Goal: Task Accomplishment & Management: Use online tool/utility

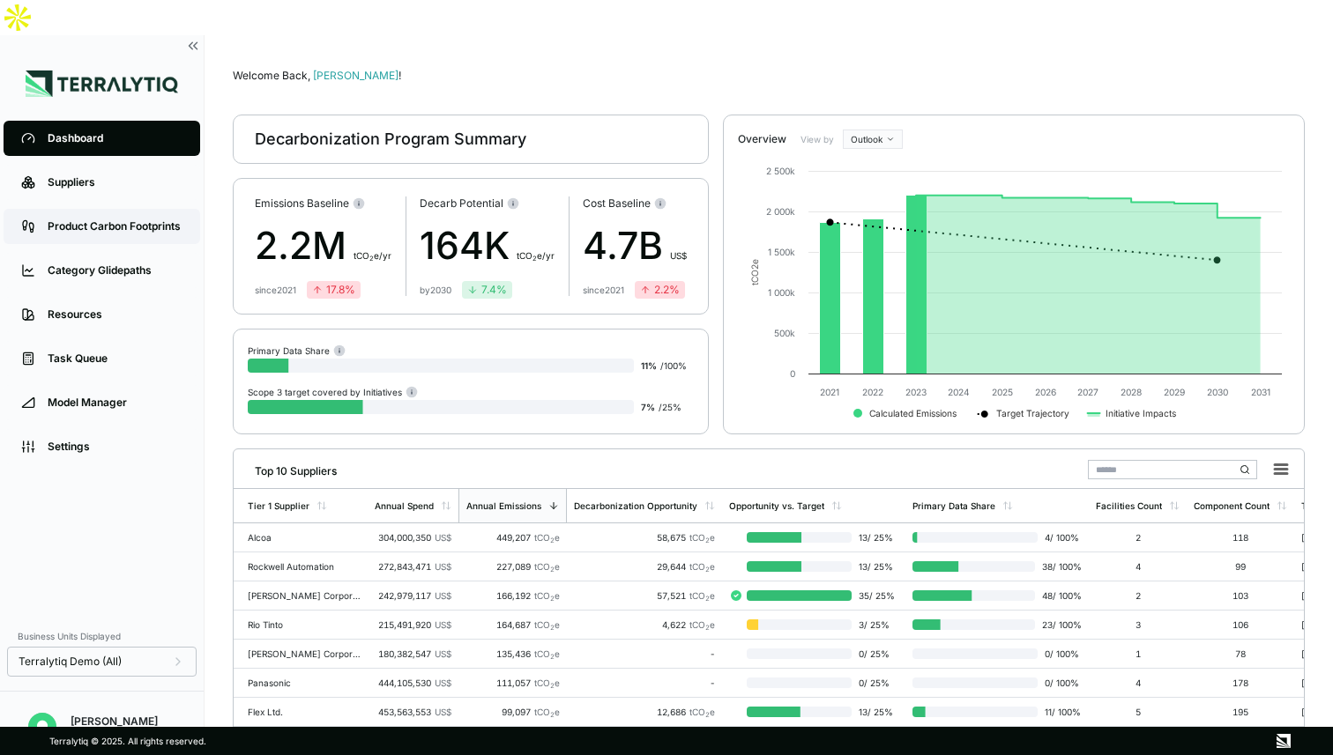
click at [130, 219] on div "Product Carbon Footprints" at bounding box center [115, 226] width 135 height 14
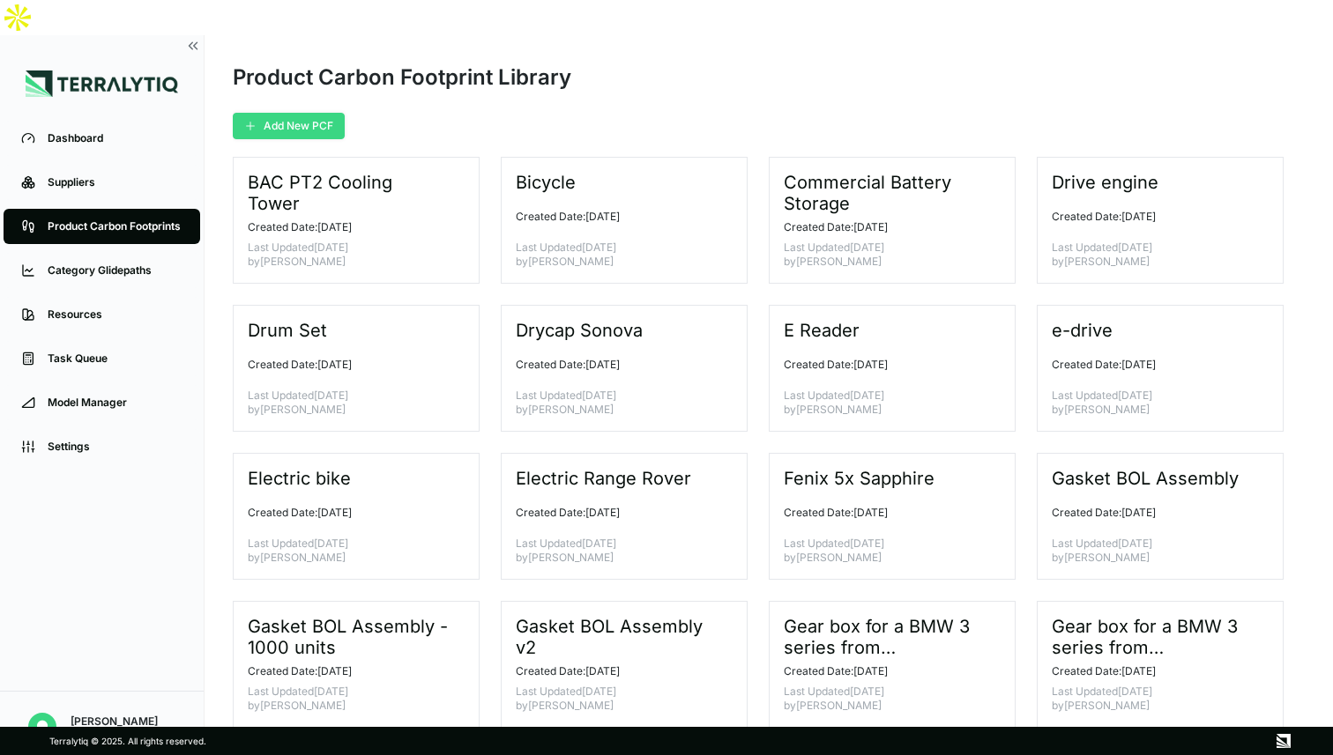
click at [284, 113] on button "Add New PCF" at bounding box center [289, 126] width 112 height 26
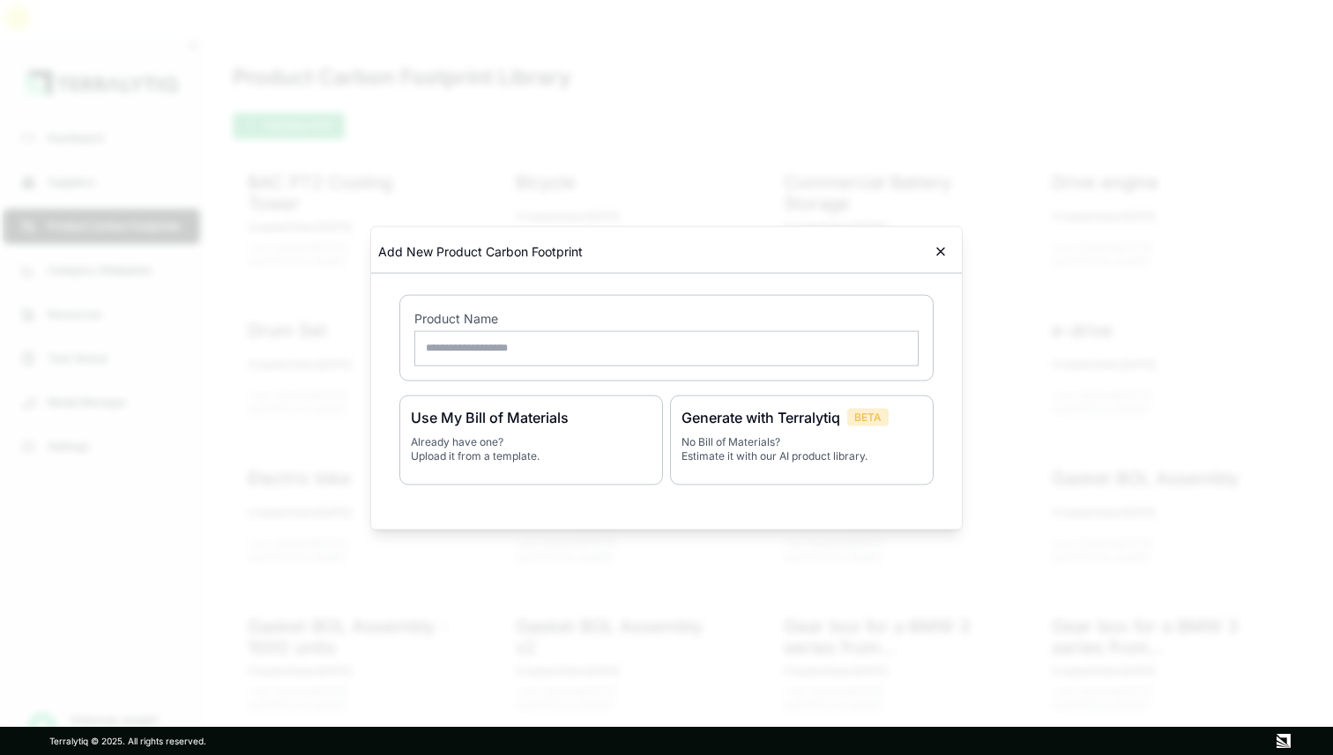
click at [455, 347] on input "text" at bounding box center [666, 348] width 504 height 35
type input "**********"
click at [801, 428] on div "Generate with Terralytiq BETA No Bill of Materials? Estimate it with our AI pro…" at bounding box center [802, 440] width 264 height 90
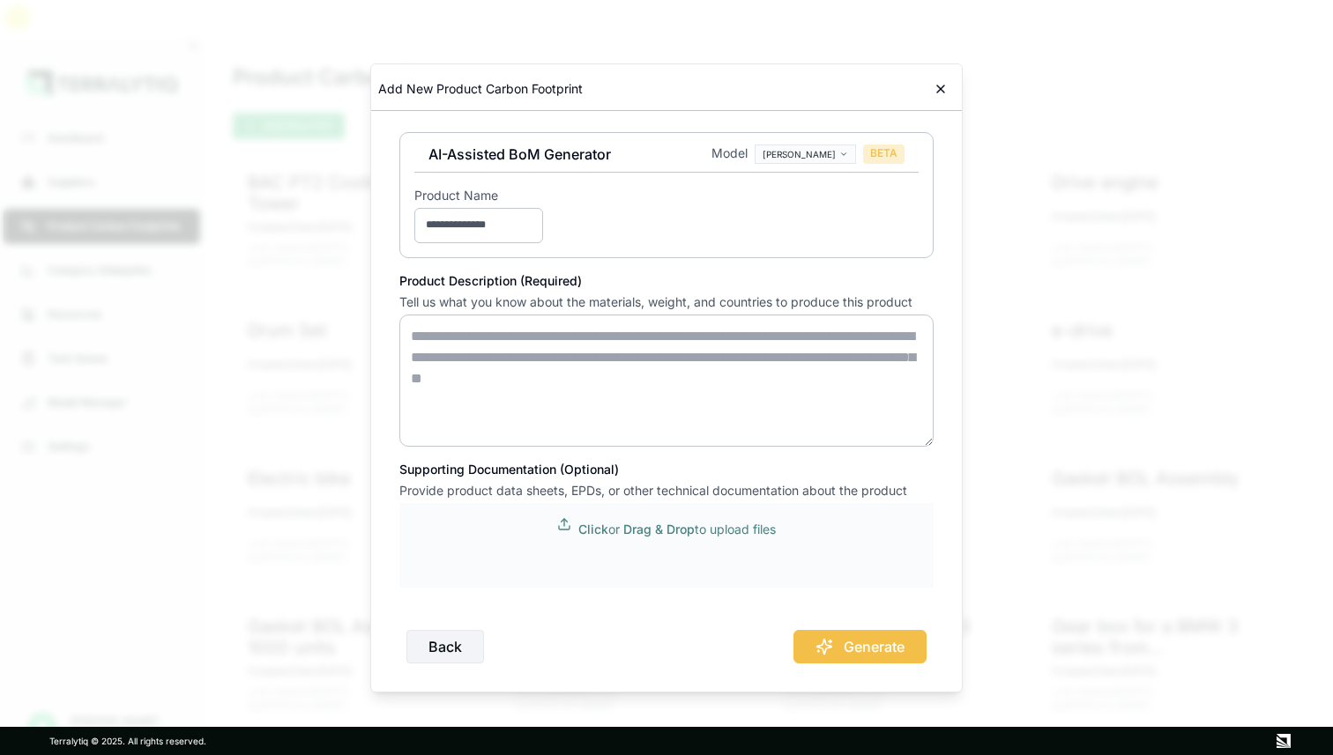
click at [606, 530] on p "Click or Drag & Drop to upload files" at bounding box center [676, 530] width 197 height 18
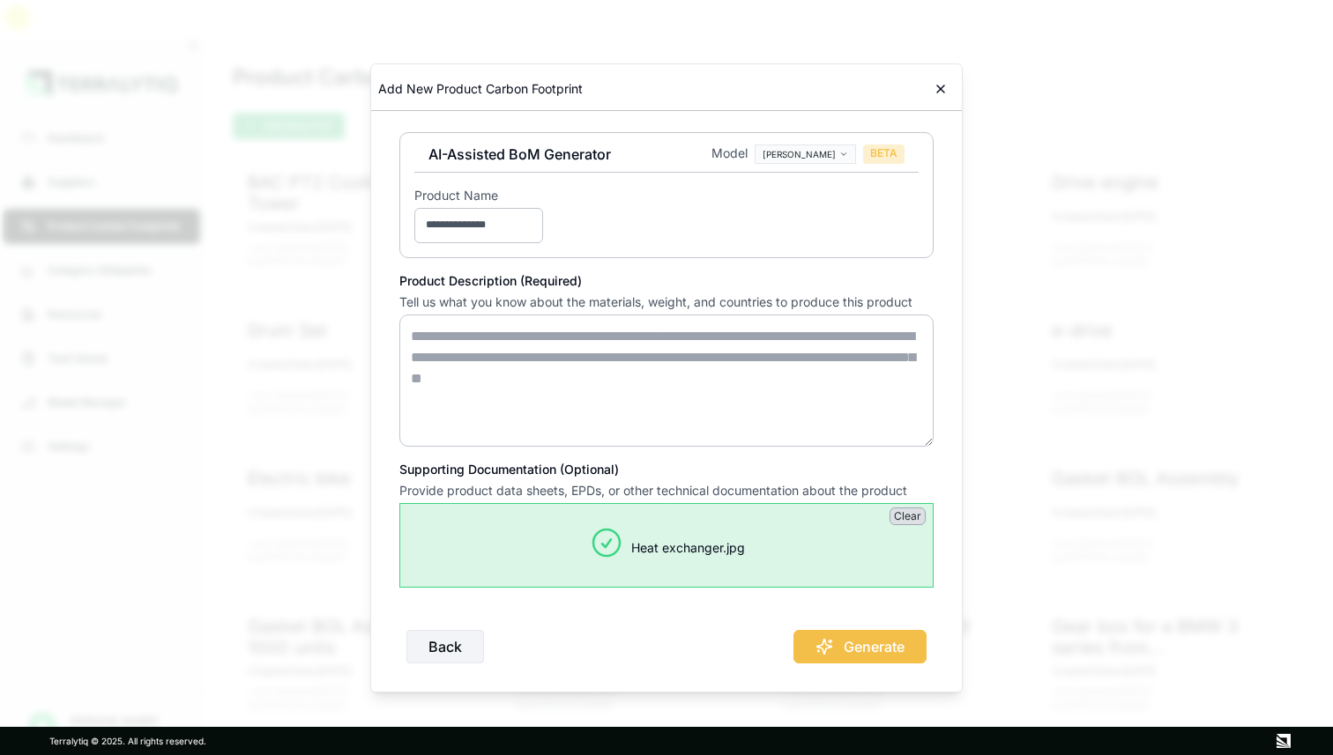
click at [911, 514] on button "Clear" at bounding box center [907, 517] width 36 height 18
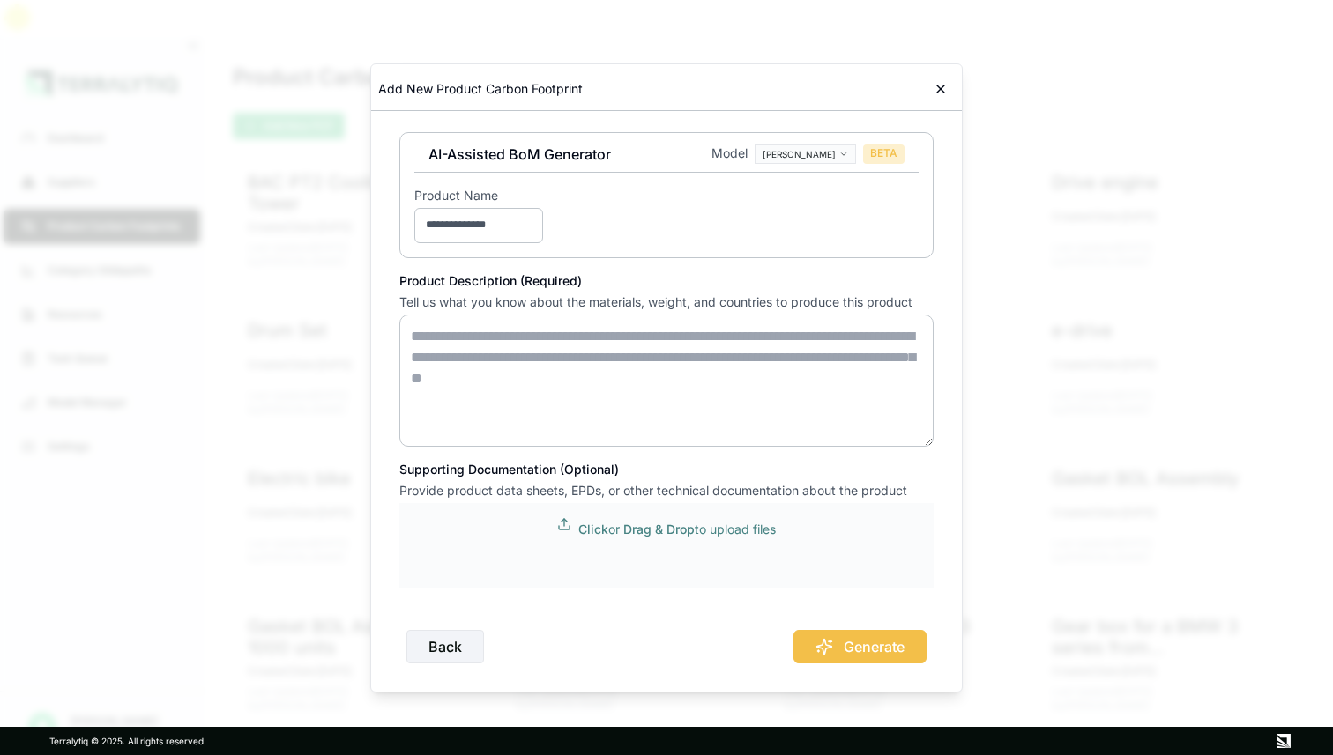
click at [562, 529] on icon at bounding box center [564, 524] width 14 height 14
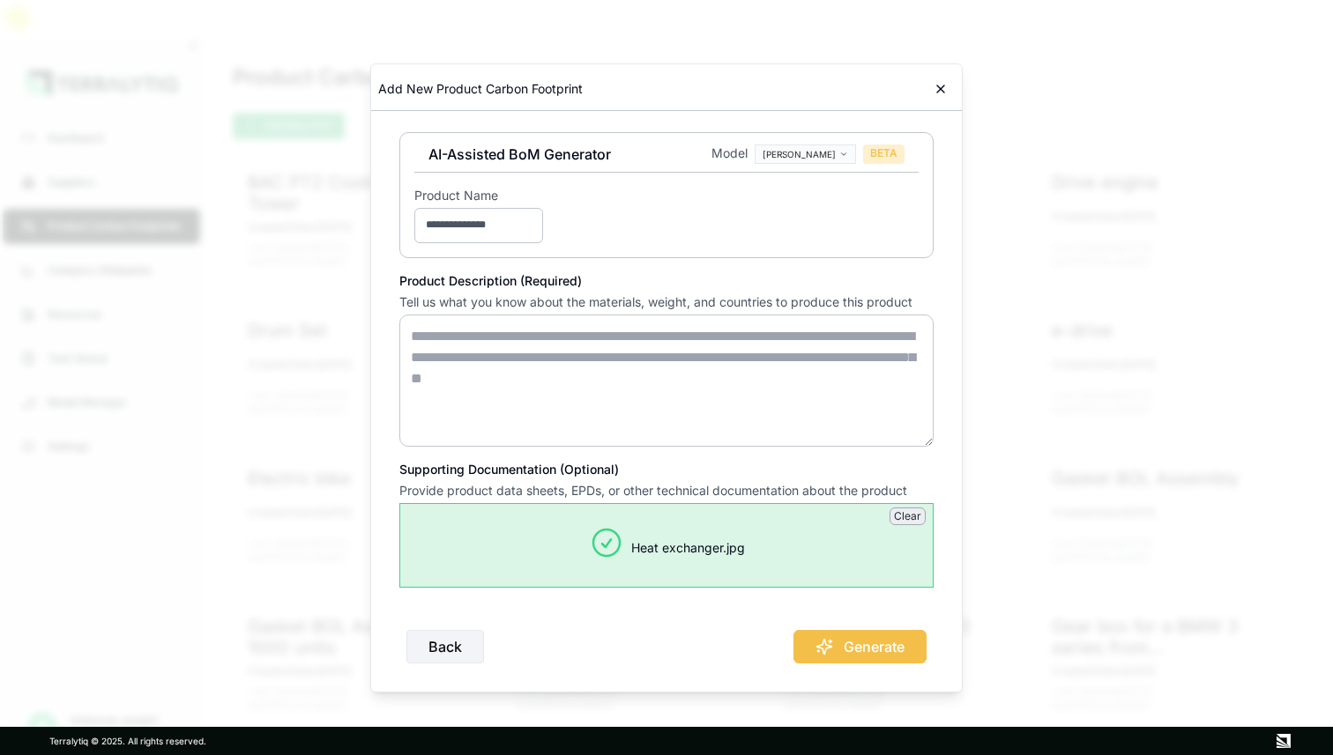
click at [845, 160] on body "Dashboard Suppliers Product Carbon Footprints Category Glidepaths Resources Tas…" at bounding box center [666, 377] width 1333 height 755
click at [511, 365] on textarea at bounding box center [666, 381] width 534 height 132
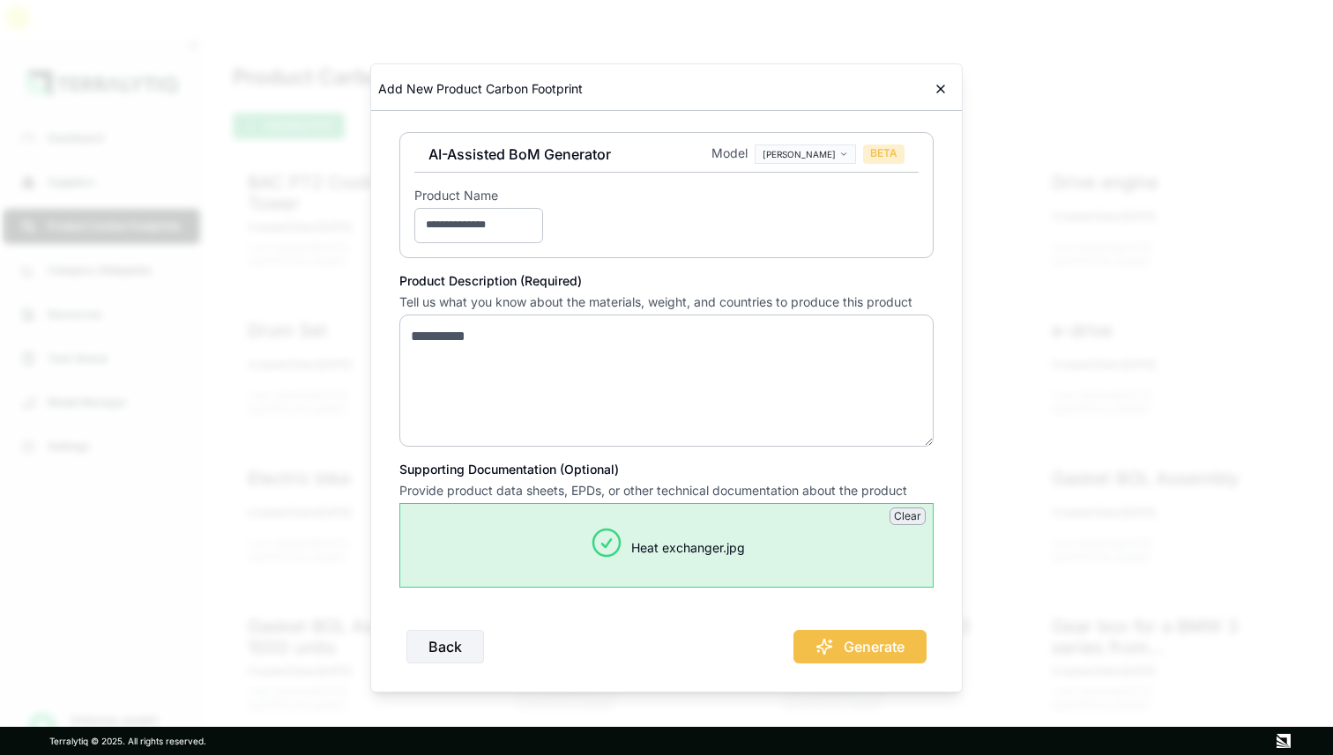
type textarea "**********"
click at [867, 645] on button "Generate" at bounding box center [859, 646] width 133 height 33
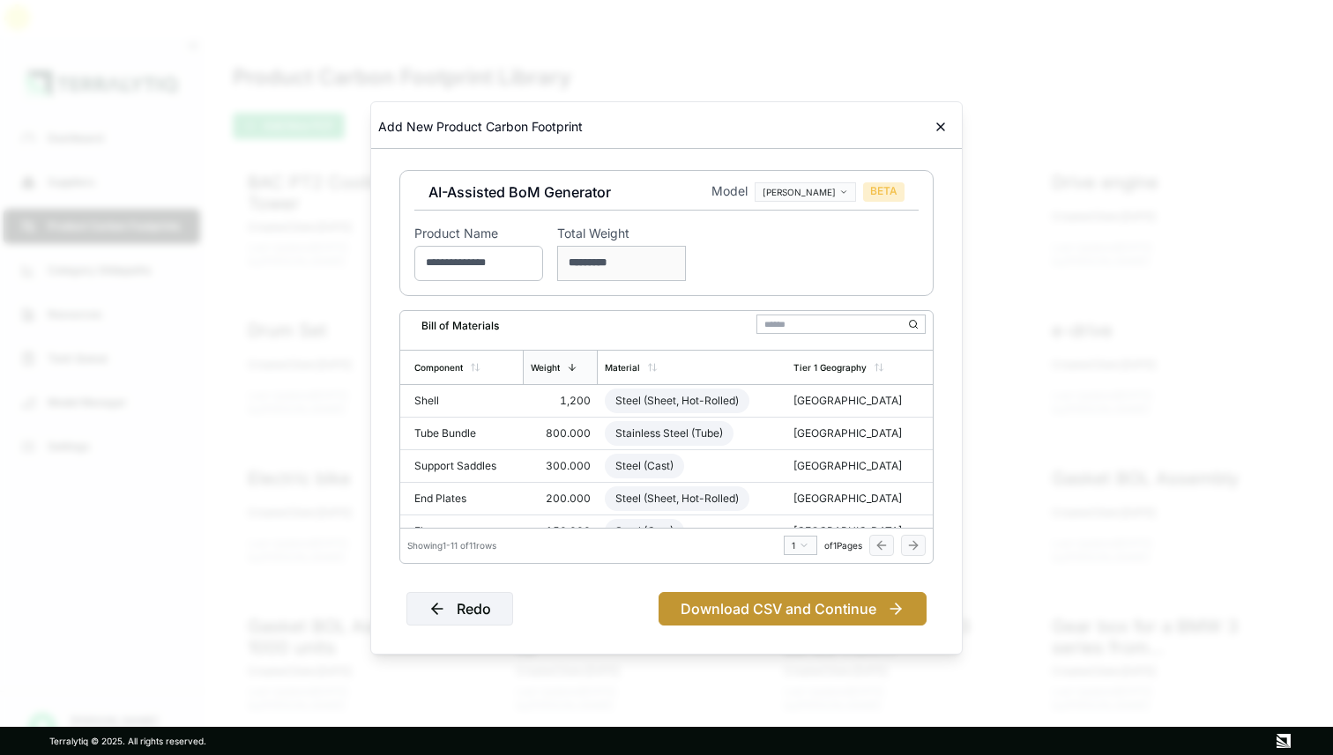
click at [818, 617] on button "Download CSV and Continue" at bounding box center [792, 608] width 268 height 33
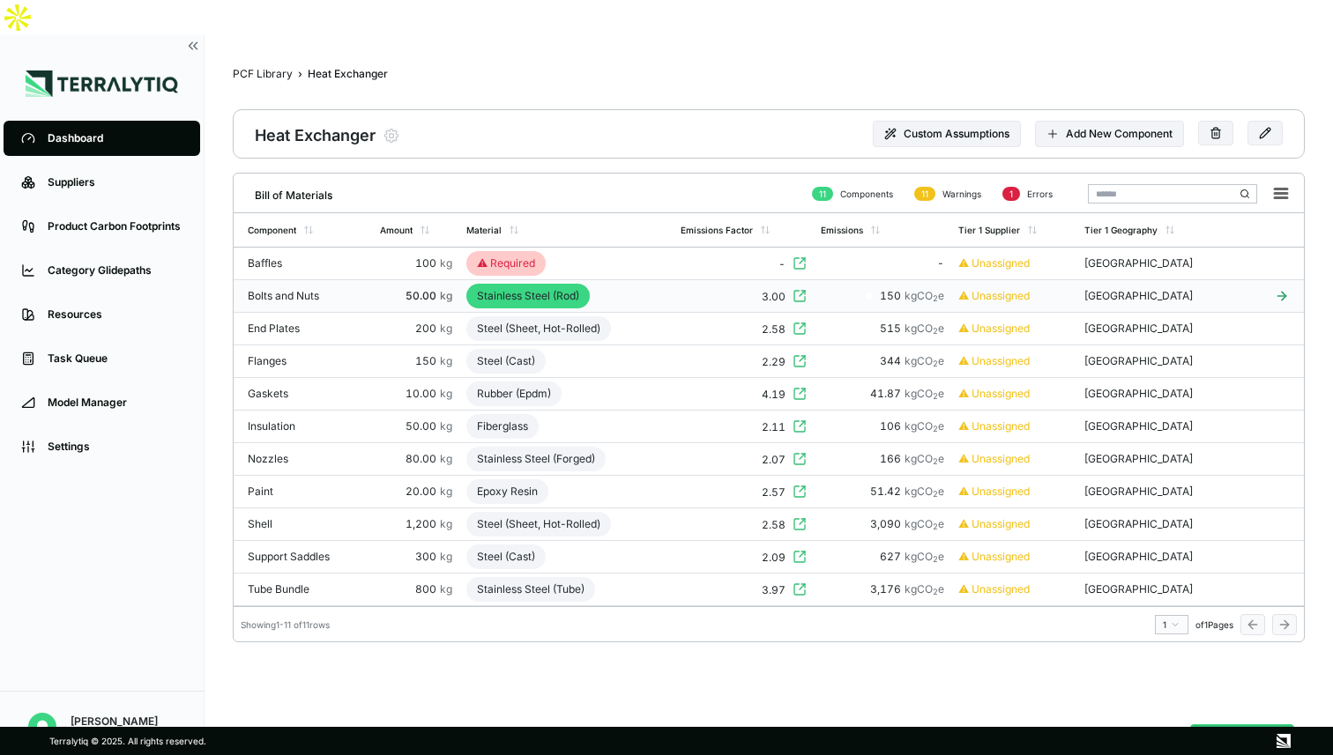
click at [513, 284] on div "Stainless Steel (Rod)" at bounding box center [527, 296] width 123 height 25
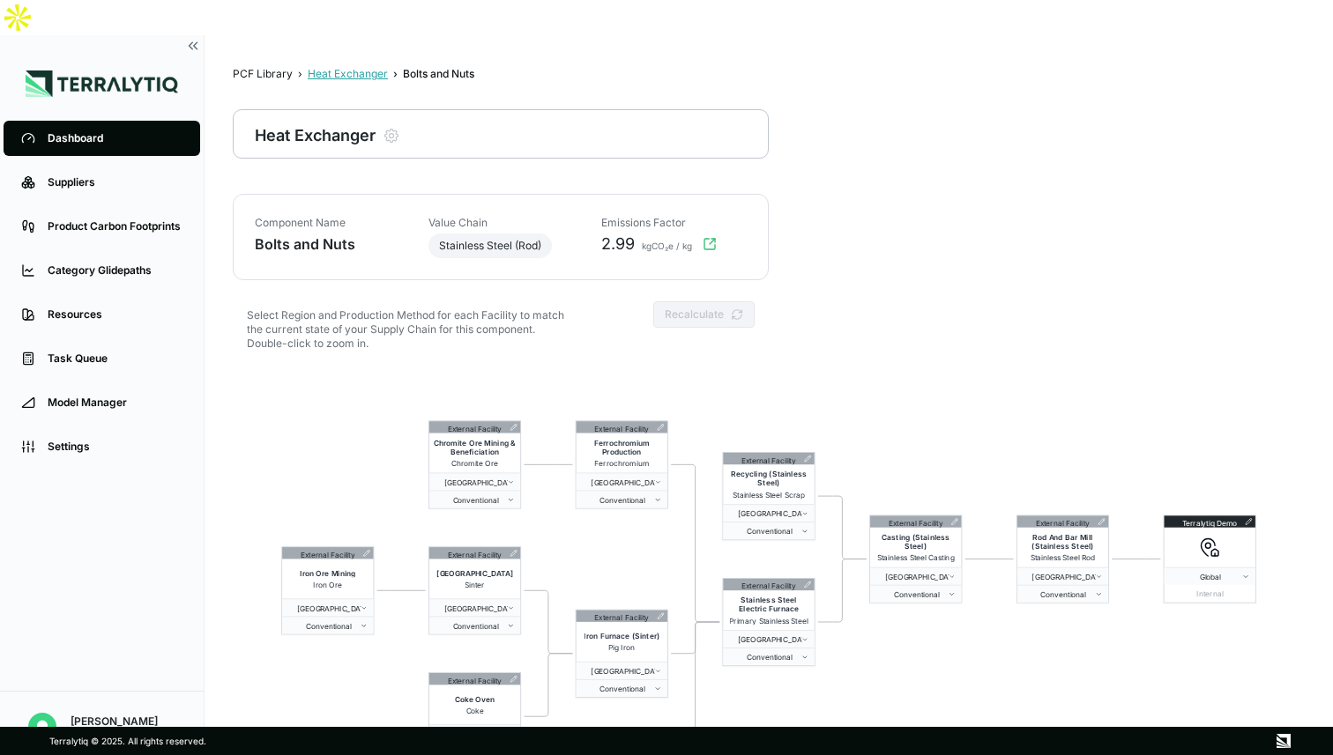
click at [361, 67] on div "Heat Exchanger" at bounding box center [348, 74] width 80 height 14
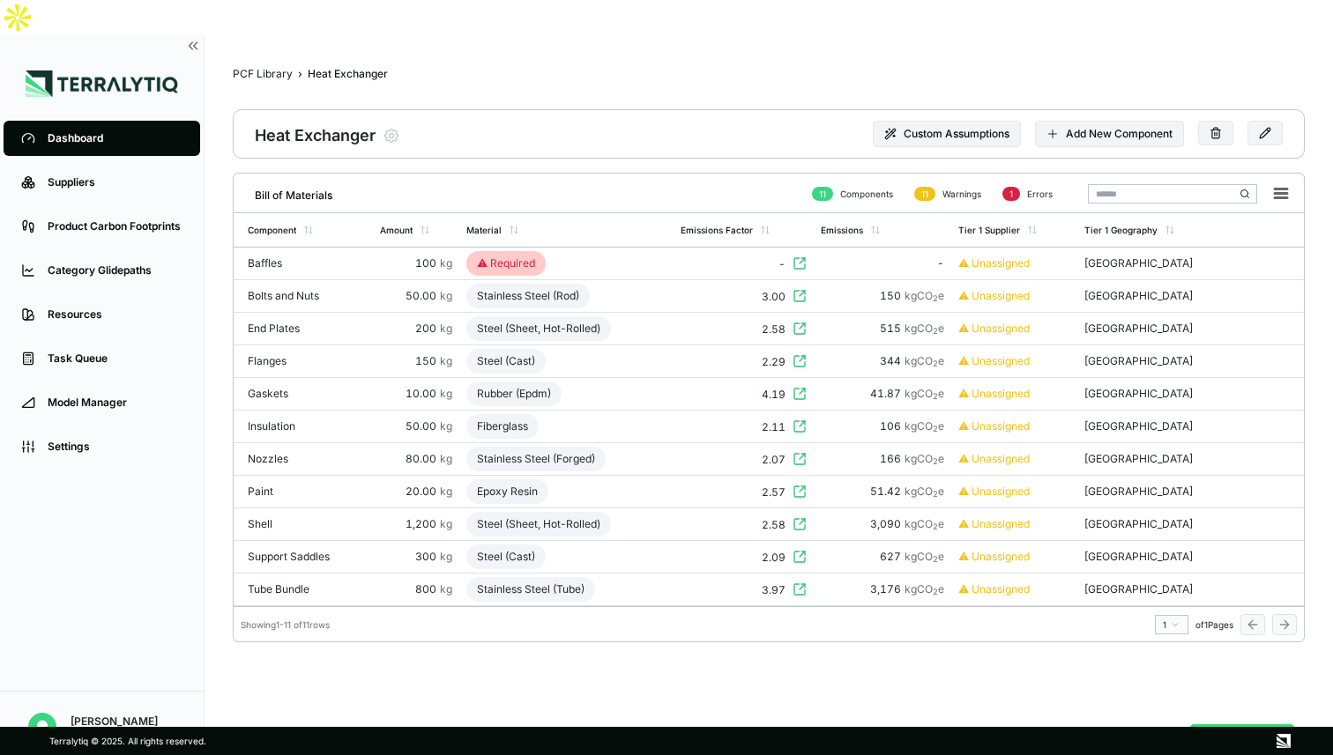
click at [1220, 725] on button "Analyze PCF" at bounding box center [1242, 741] width 104 height 33
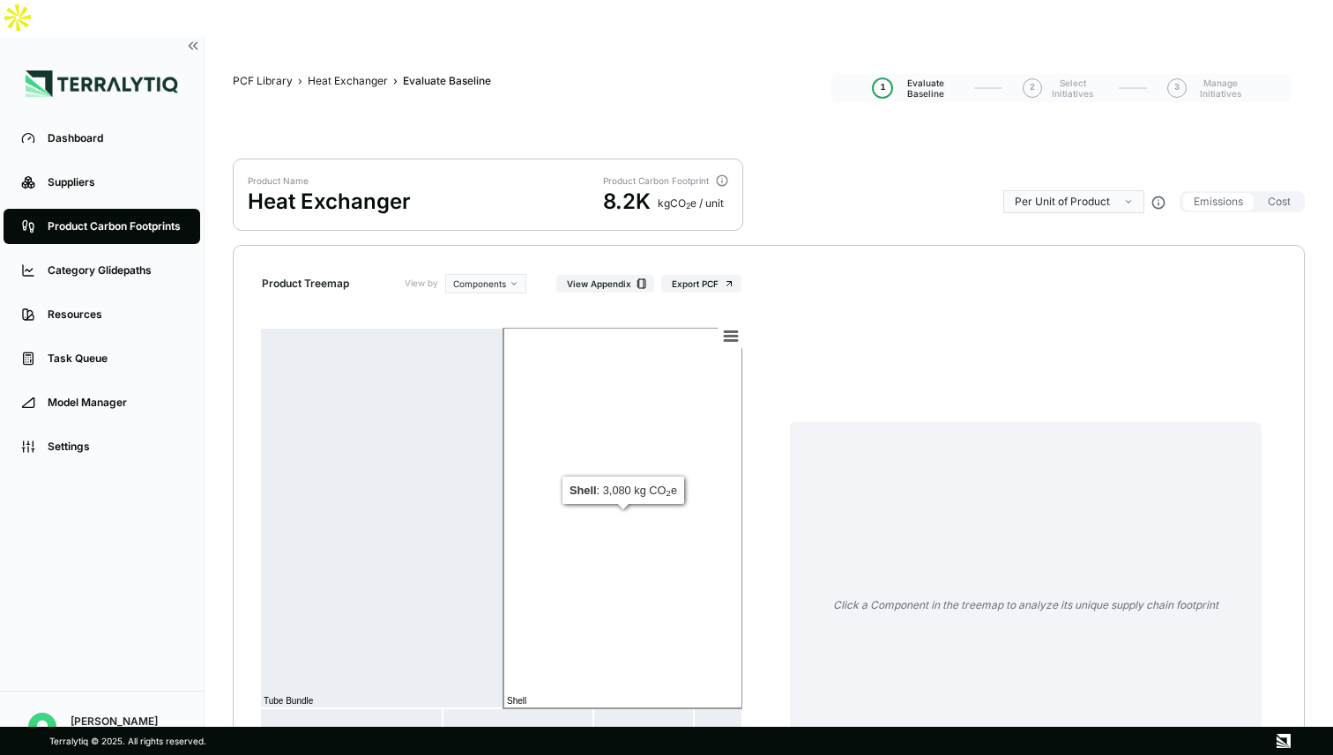
click at [614, 461] on rect at bounding box center [622, 518] width 239 height 381
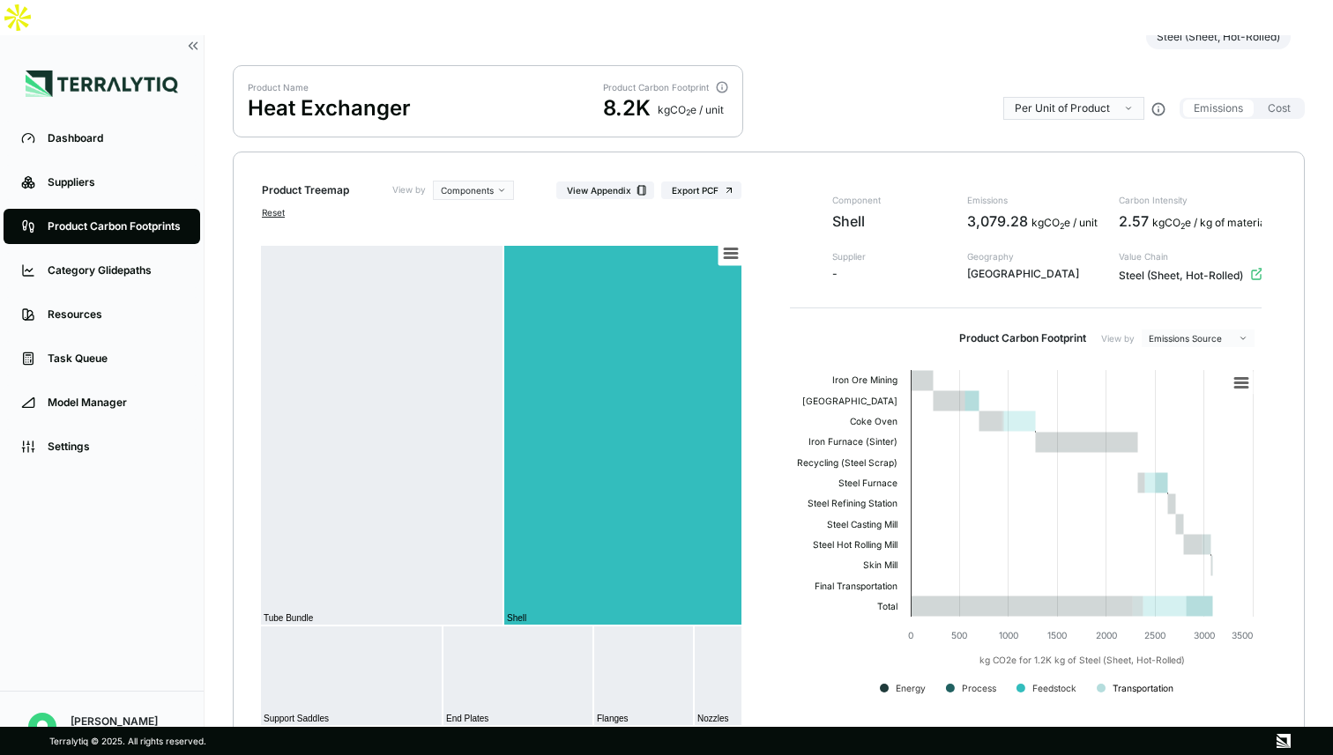
scroll to position [92, 0]
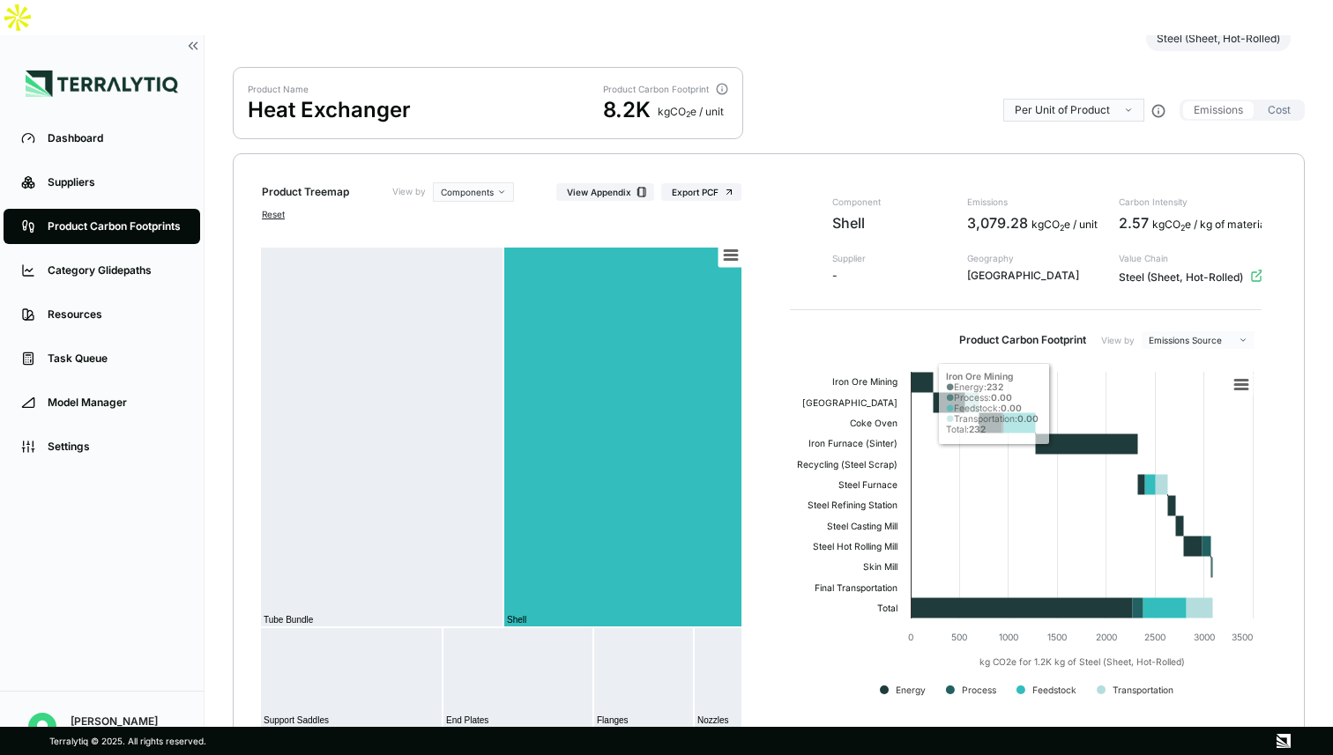
click at [1283, 101] on button "Cost" at bounding box center [1279, 110] width 44 height 18
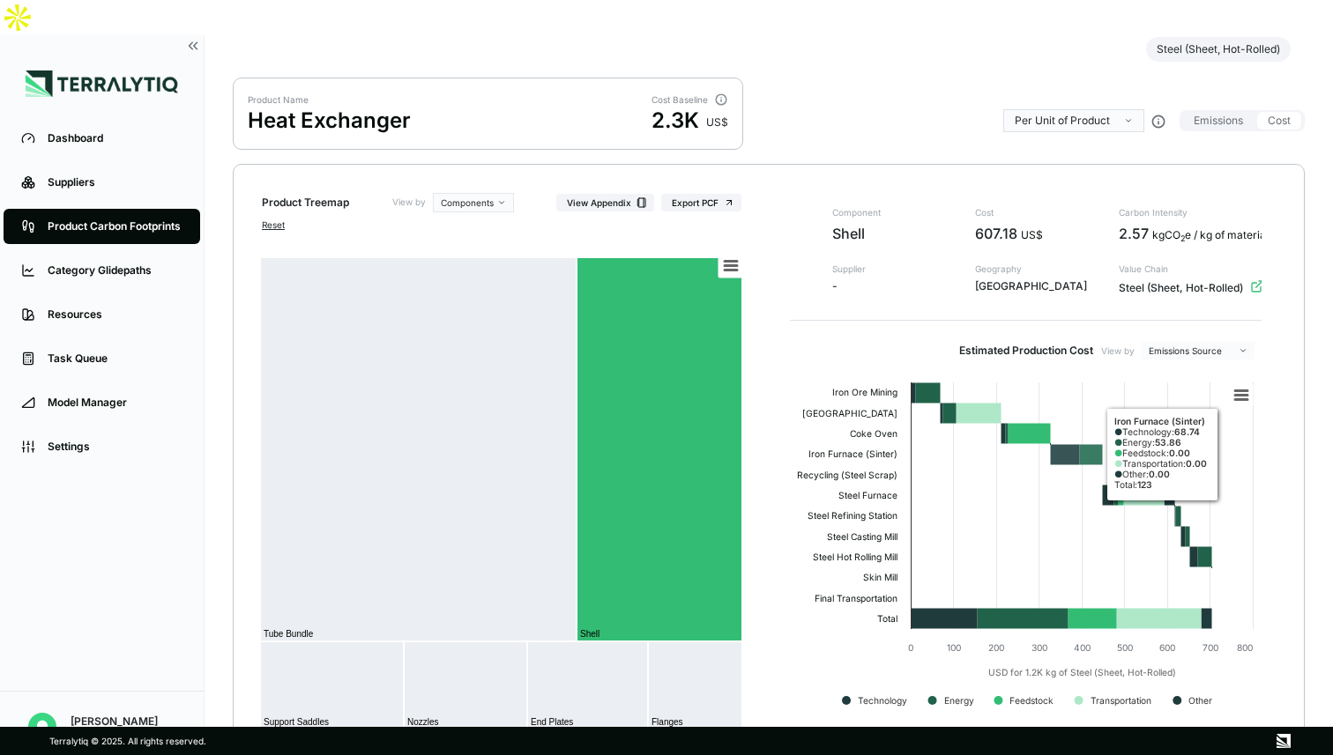
scroll to position [112, 0]
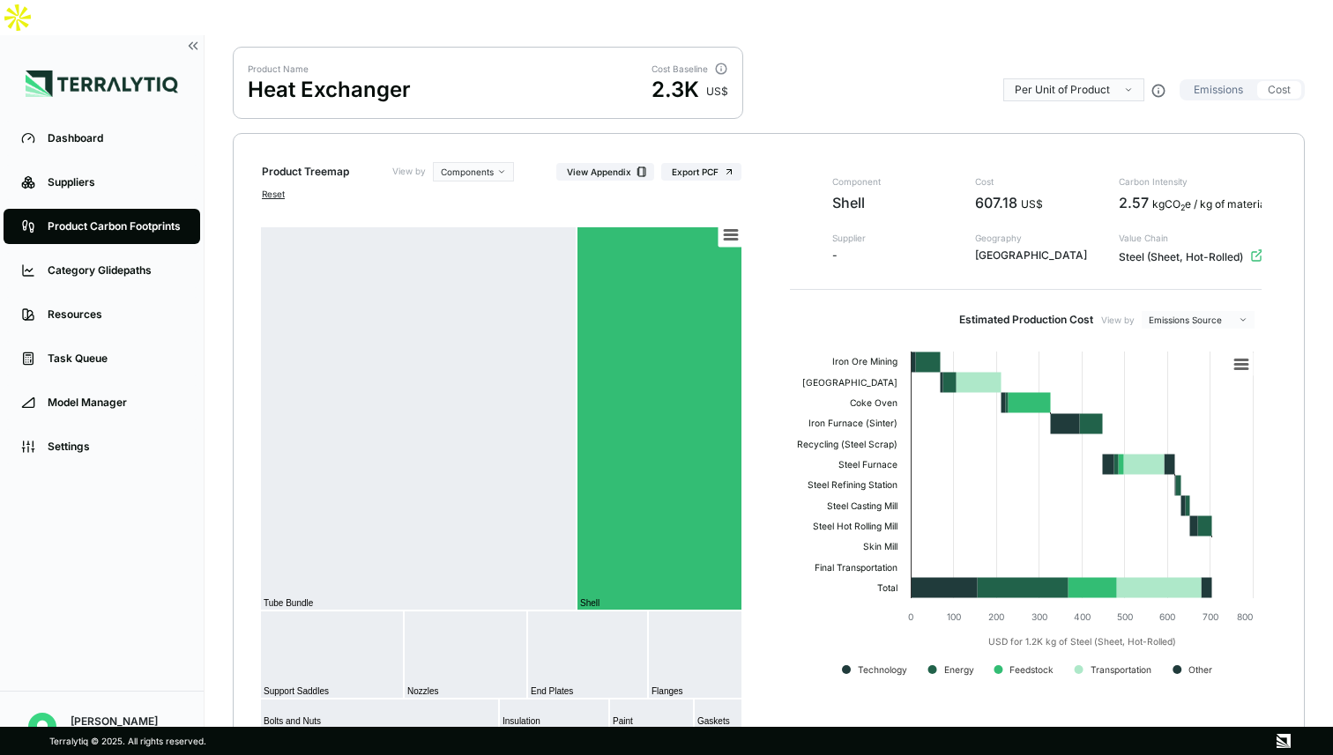
click at [1222, 81] on button "Emissions" at bounding box center [1218, 90] width 71 height 18
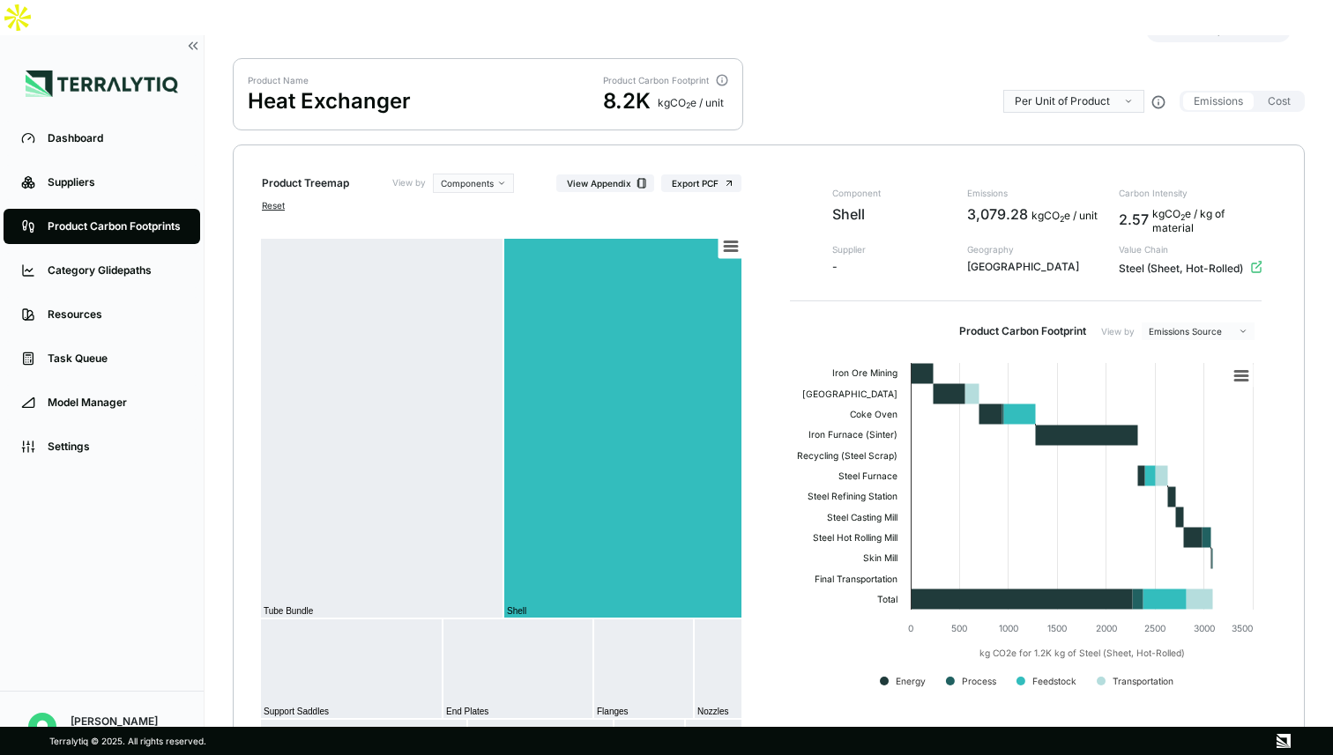
scroll to position [101, 0]
click at [1211, 292] on html "Dashboard Suppliers Product Carbon Footprints Category Glidepaths Resources Tas…" at bounding box center [666, 377] width 1333 height 755
click at [812, 298] on html "Dashboard Suppliers Product Carbon Footprints Category Glidepaths Resources Tas…" at bounding box center [666, 377] width 1333 height 755
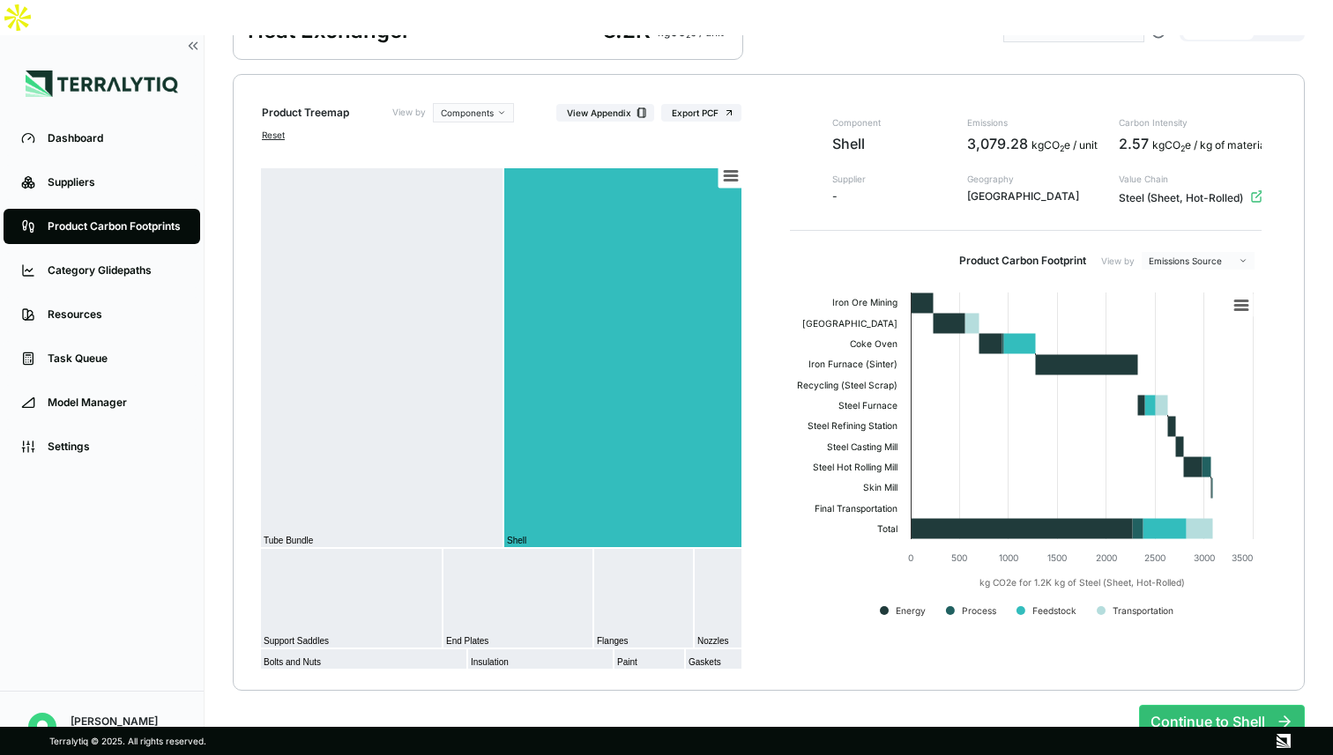
scroll to position [173, 0]
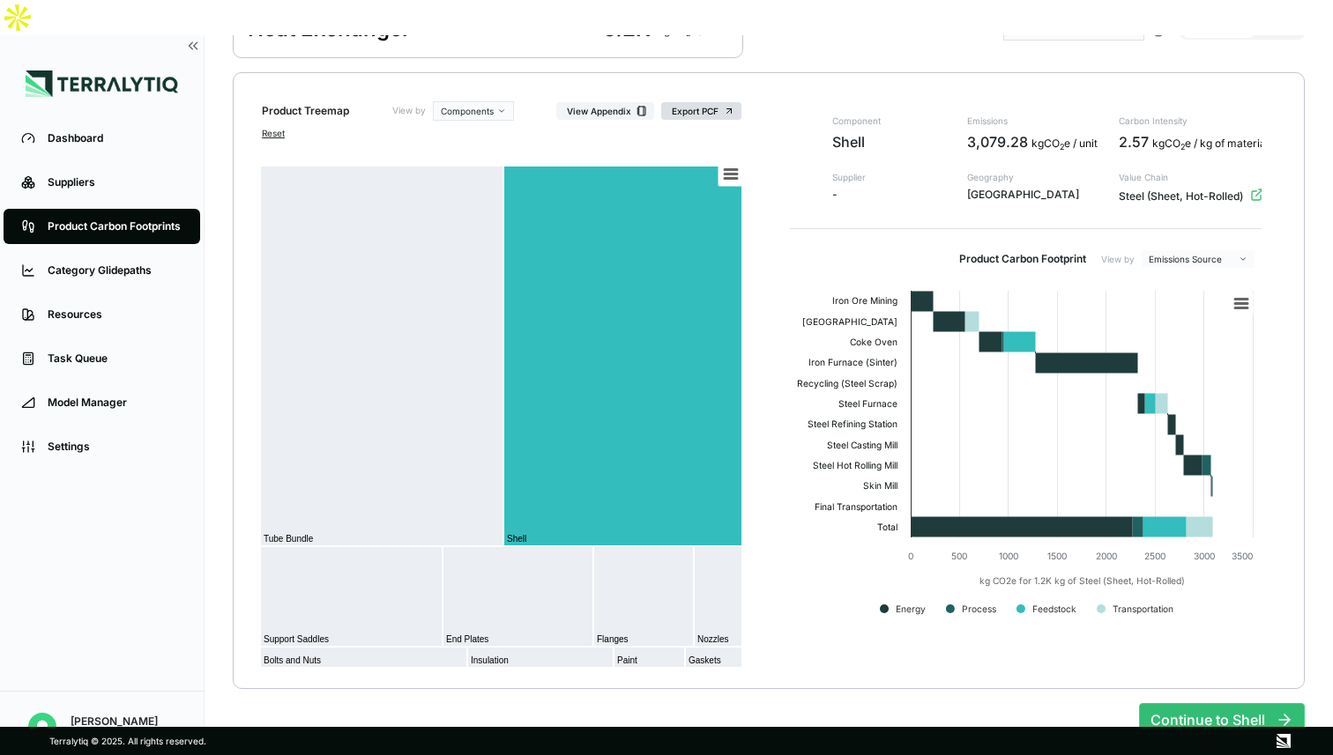
click at [706, 102] on button "Export PCF" at bounding box center [701, 111] width 80 height 18
click at [602, 102] on button "View Appendix" at bounding box center [605, 111] width 98 height 18
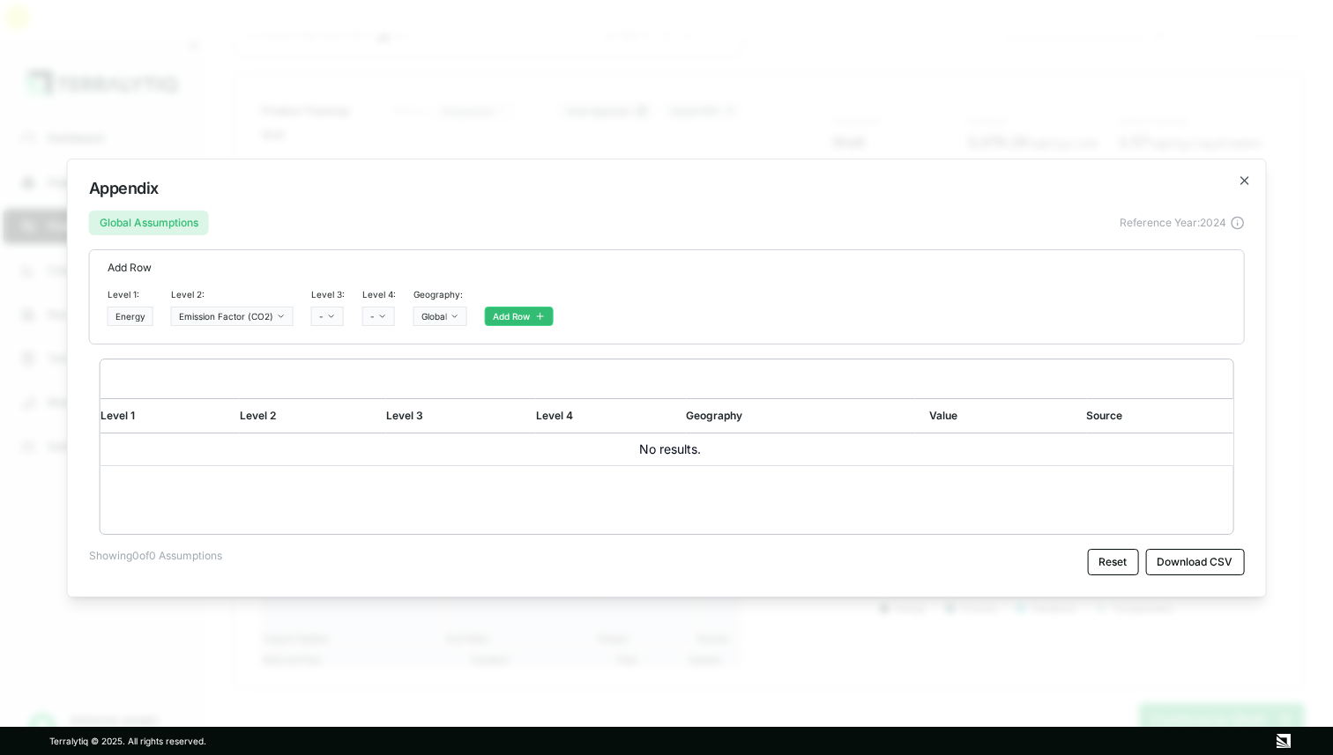
click at [1233, 180] on div "Appendix Global Assumptions Reference Year: 2024 Add Row Level 1: Energy Level …" at bounding box center [667, 378] width 1200 height 439
click at [1249, 180] on icon "button" at bounding box center [1244, 181] width 14 height 14
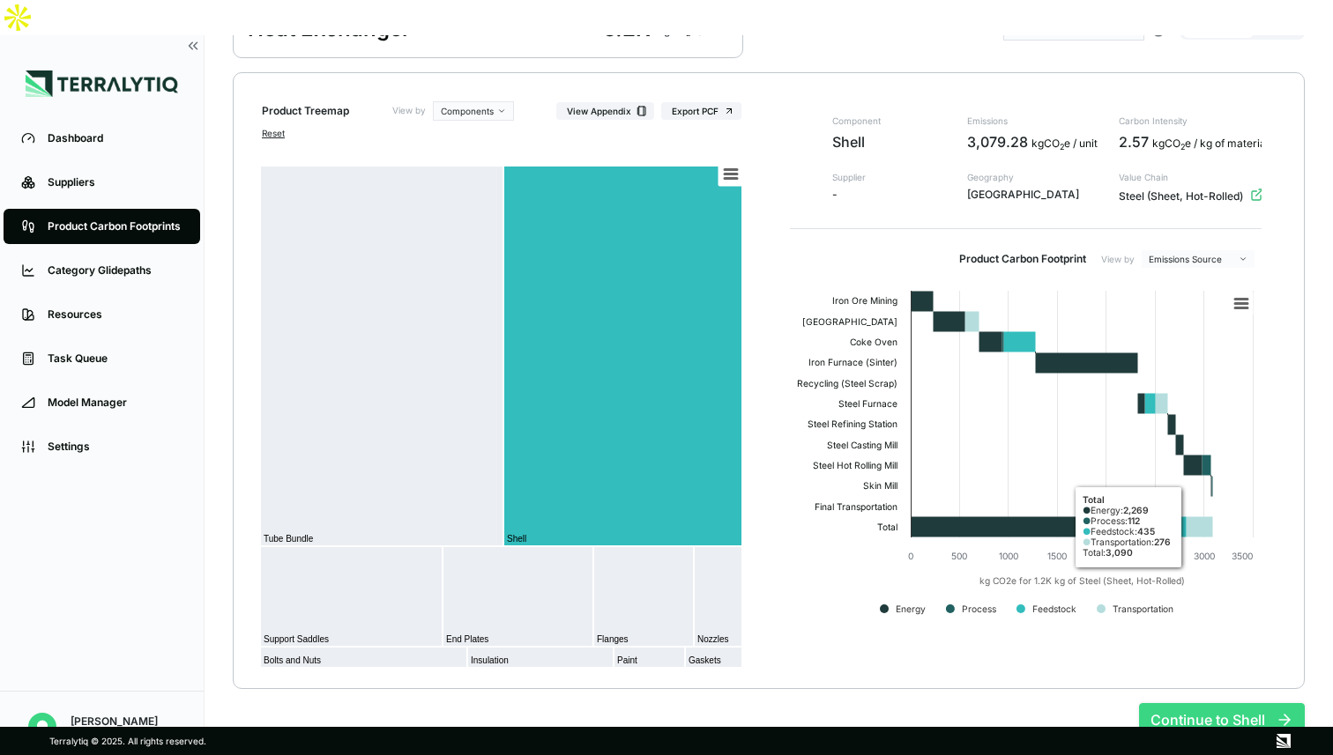
click at [1197, 703] on button "Continue to Shell" at bounding box center [1222, 719] width 166 height 33
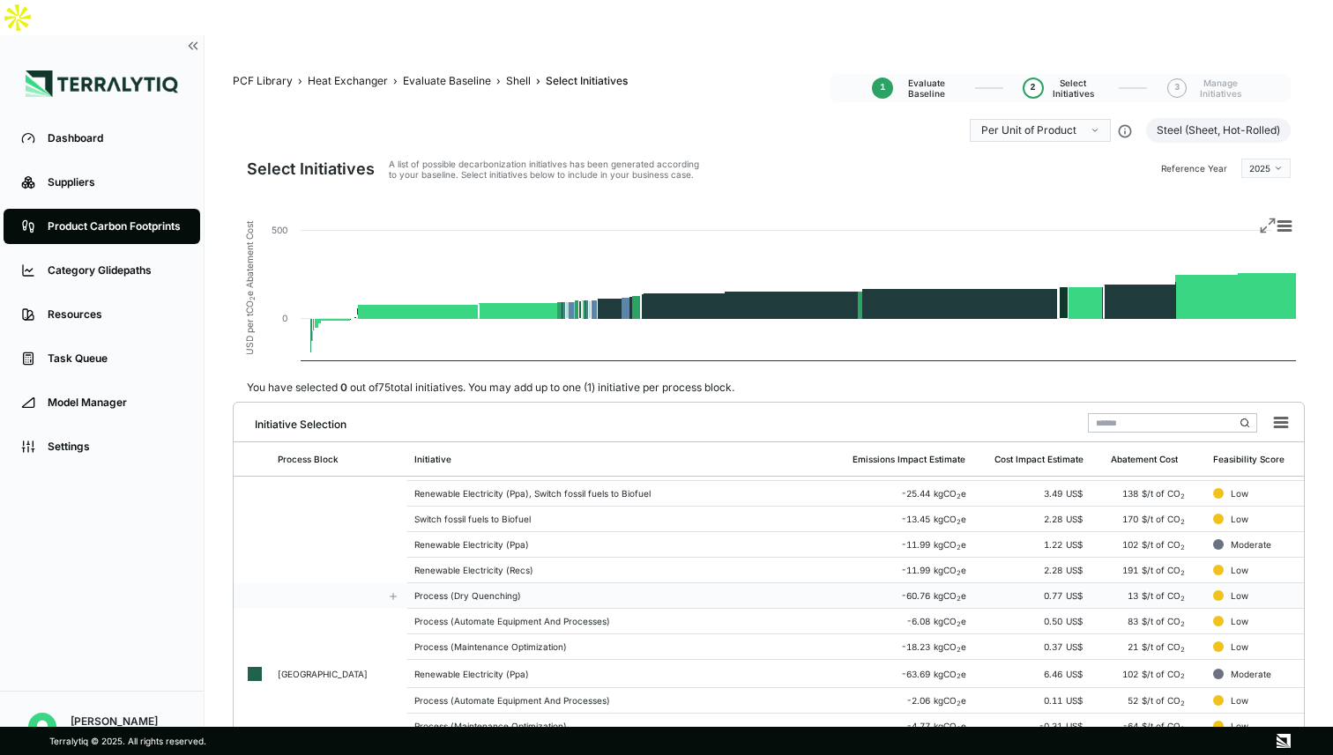
scroll to position [4, 0]
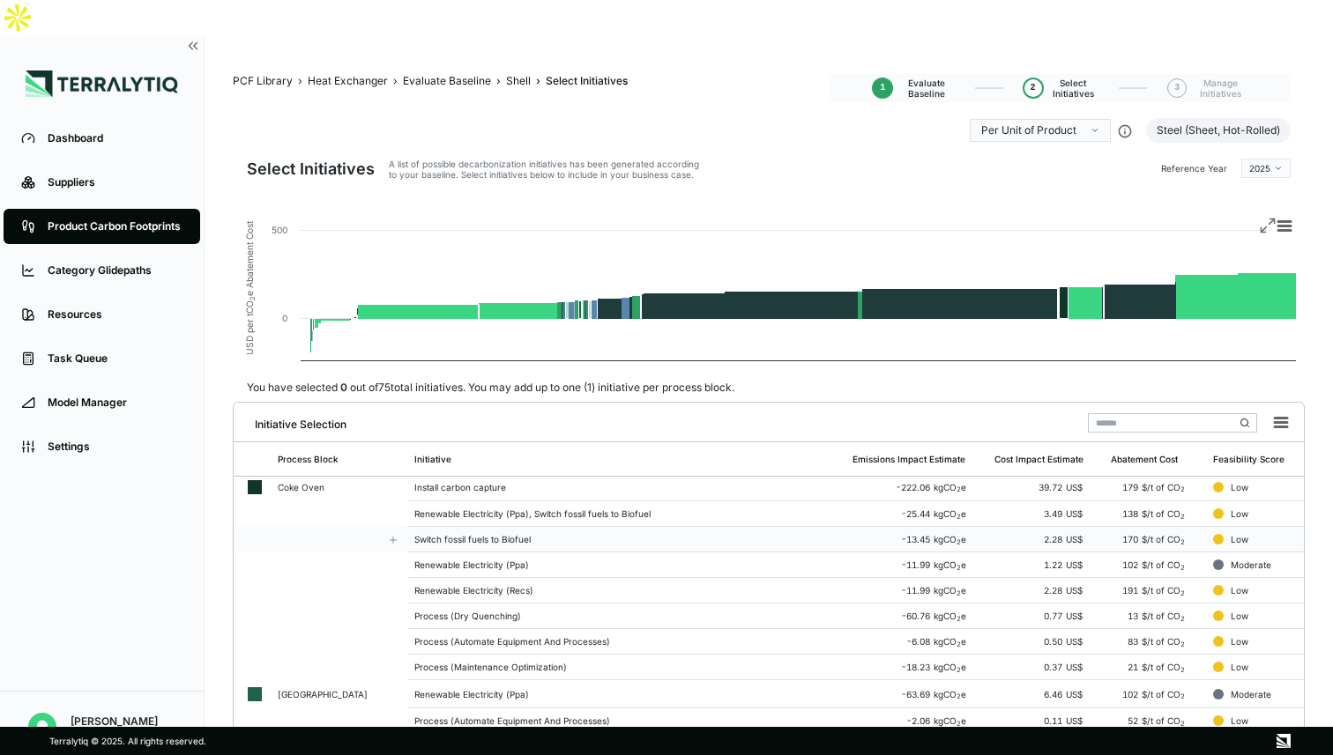
click at [709, 527] on td "Switch fossil fuels to Biofuel" at bounding box center [626, 540] width 438 height 26
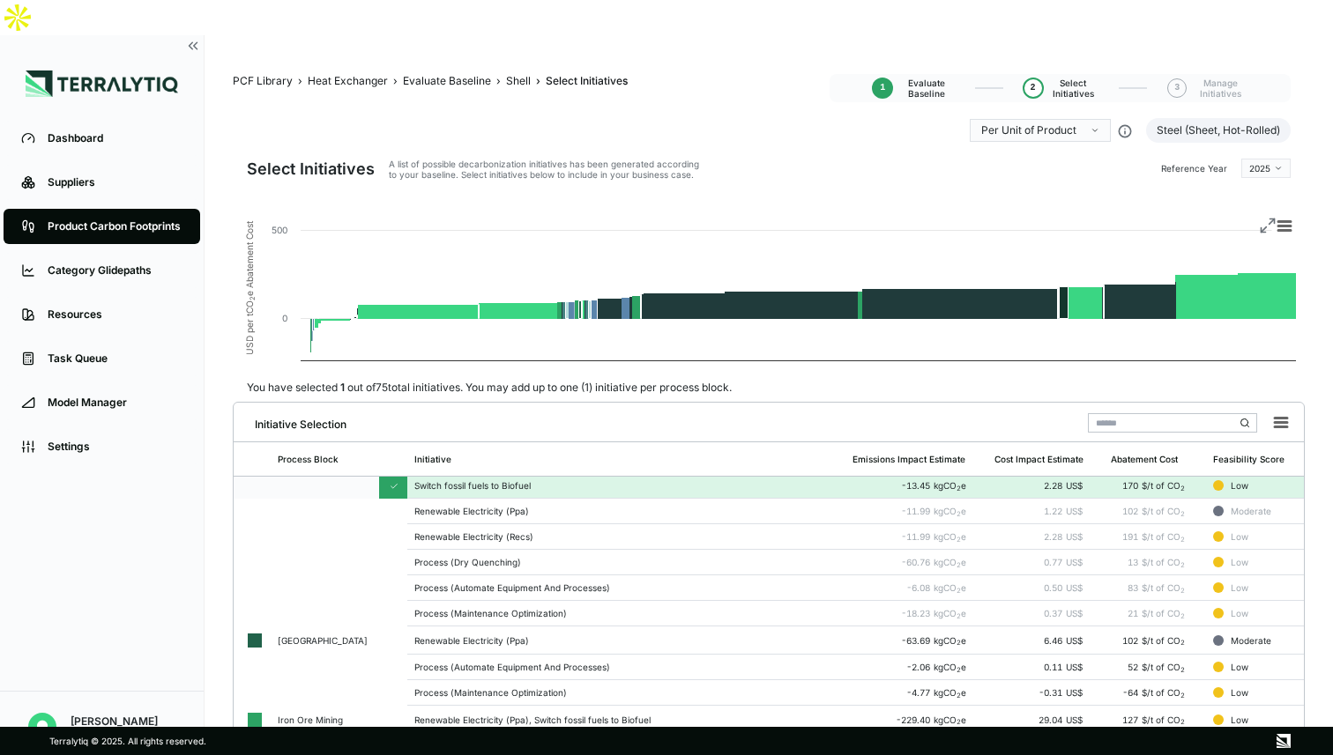
scroll to position [125, 0]
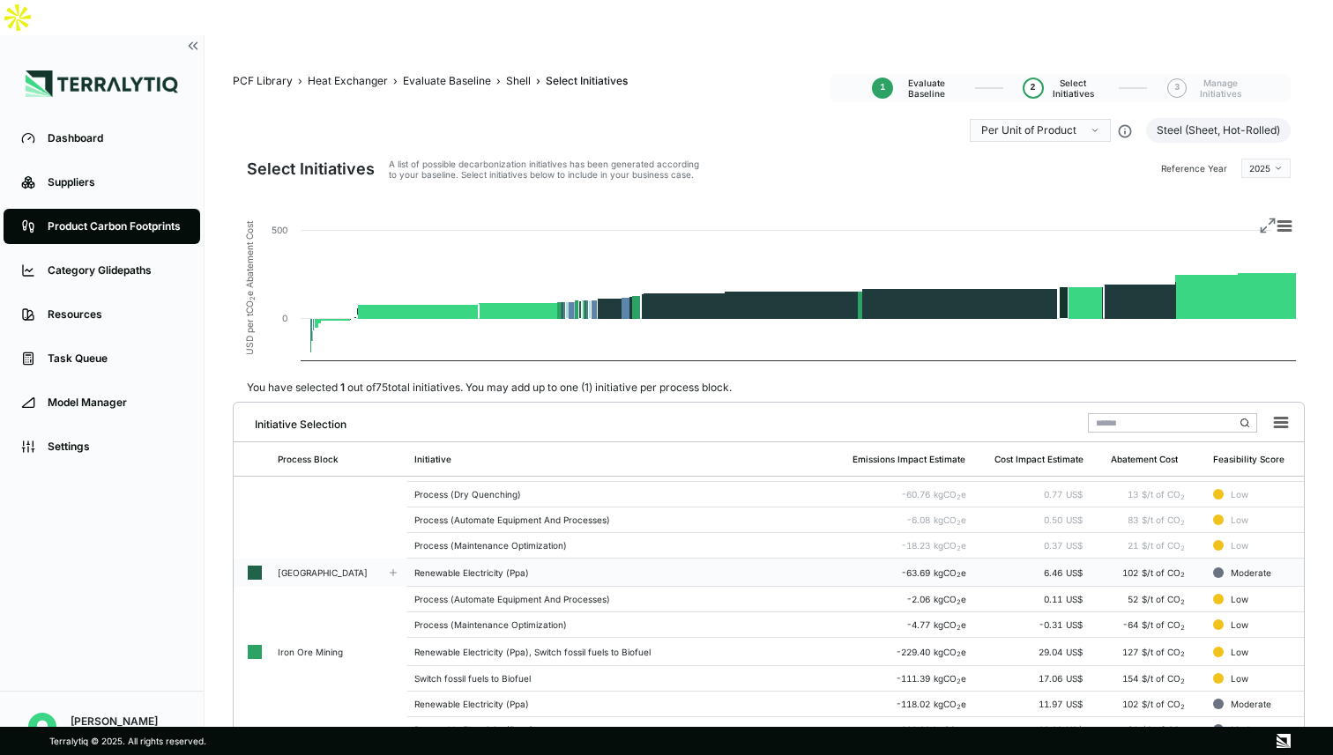
click at [669, 559] on td "Renewable Electricity (Ppa)" at bounding box center [626, 573] width 438 height 28
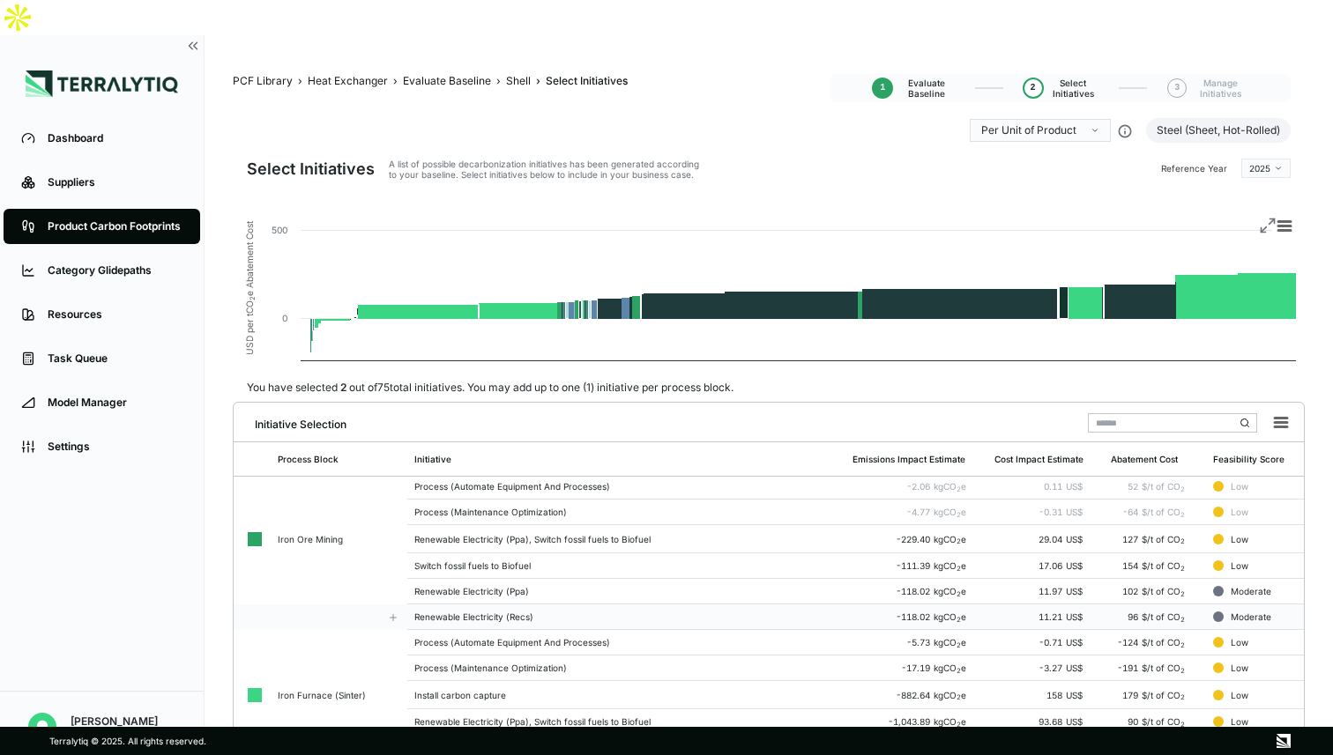
click at [651, 605] on td "Renewable Electricity (Recs)" at bounding box center [626, 618] width 438 height 26
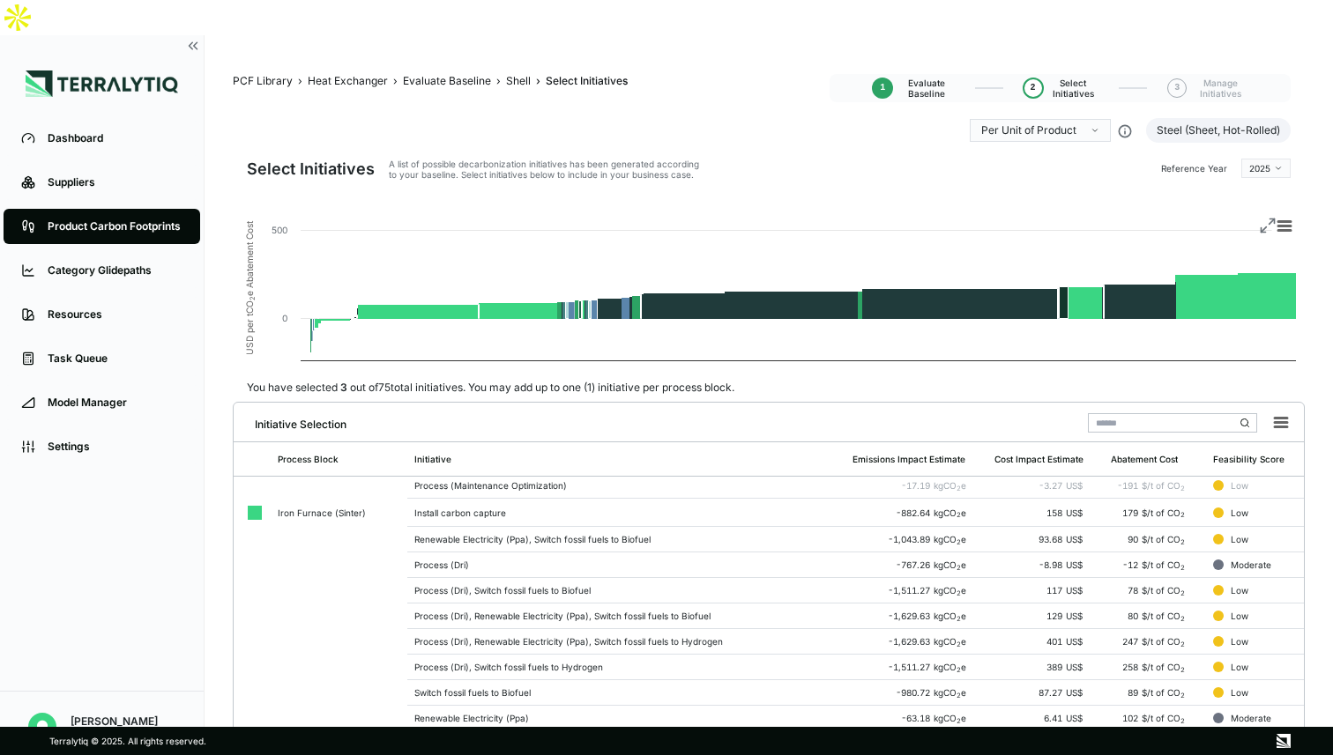
scroll to position [426, 0]
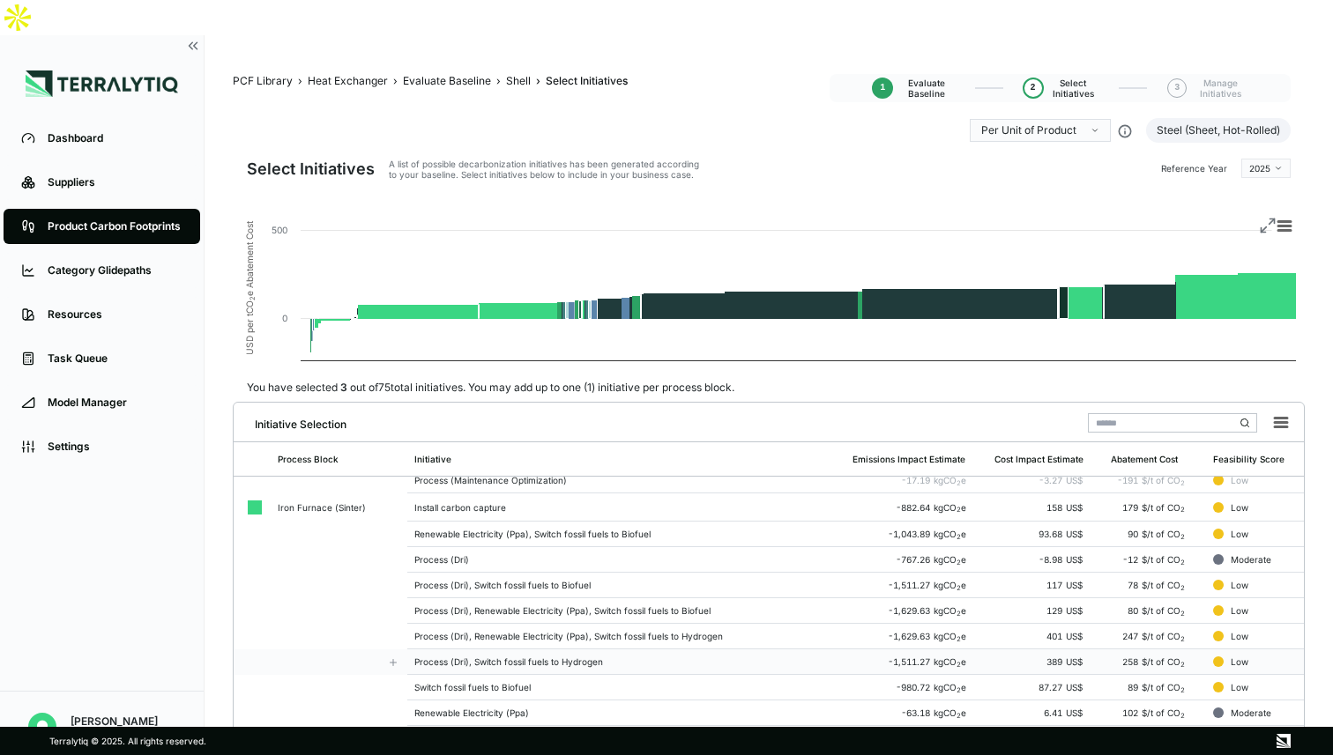
click at [618, 650] on td "Process (Dri), Switch fossil fuels to Hydrogen" at bounding box center [626, 663] width 438 height 26
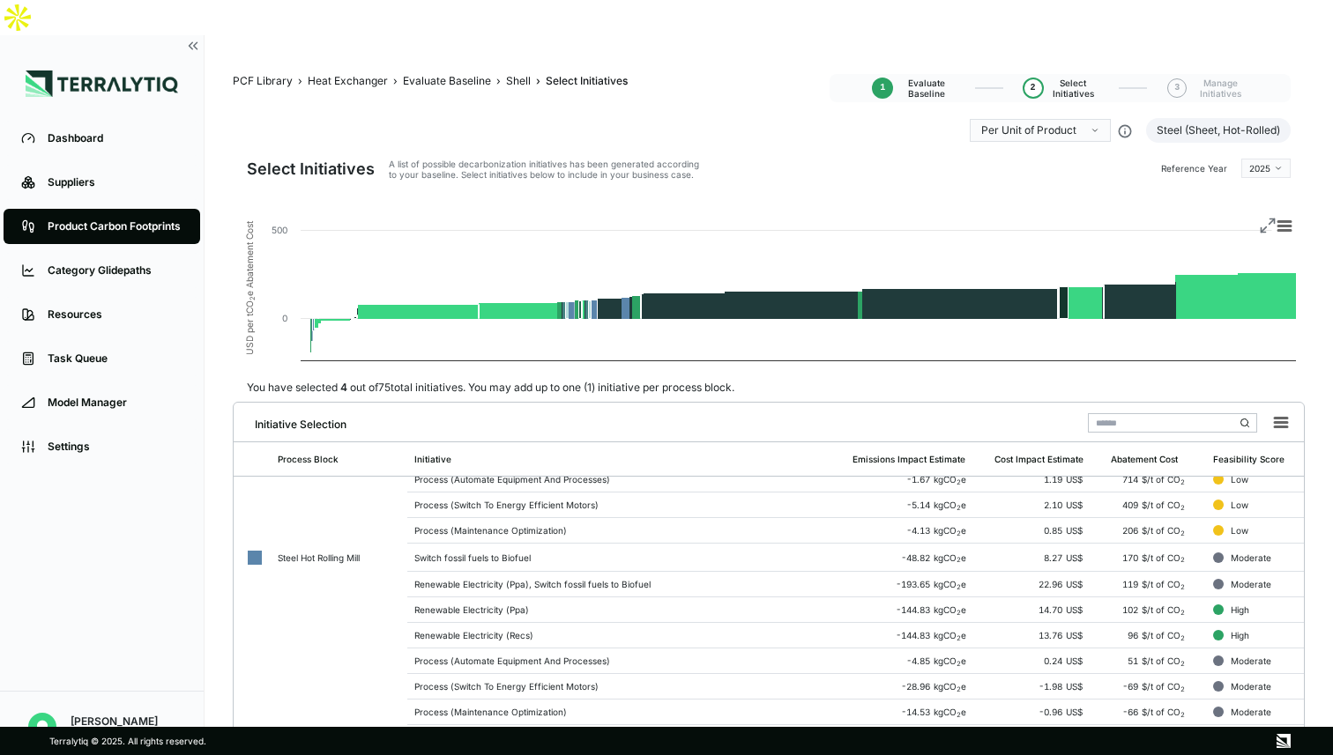
click at [618, 649] on td "Process (Automate Equipment And Processes)" at bounding box center [626, 662] width 438 height 26
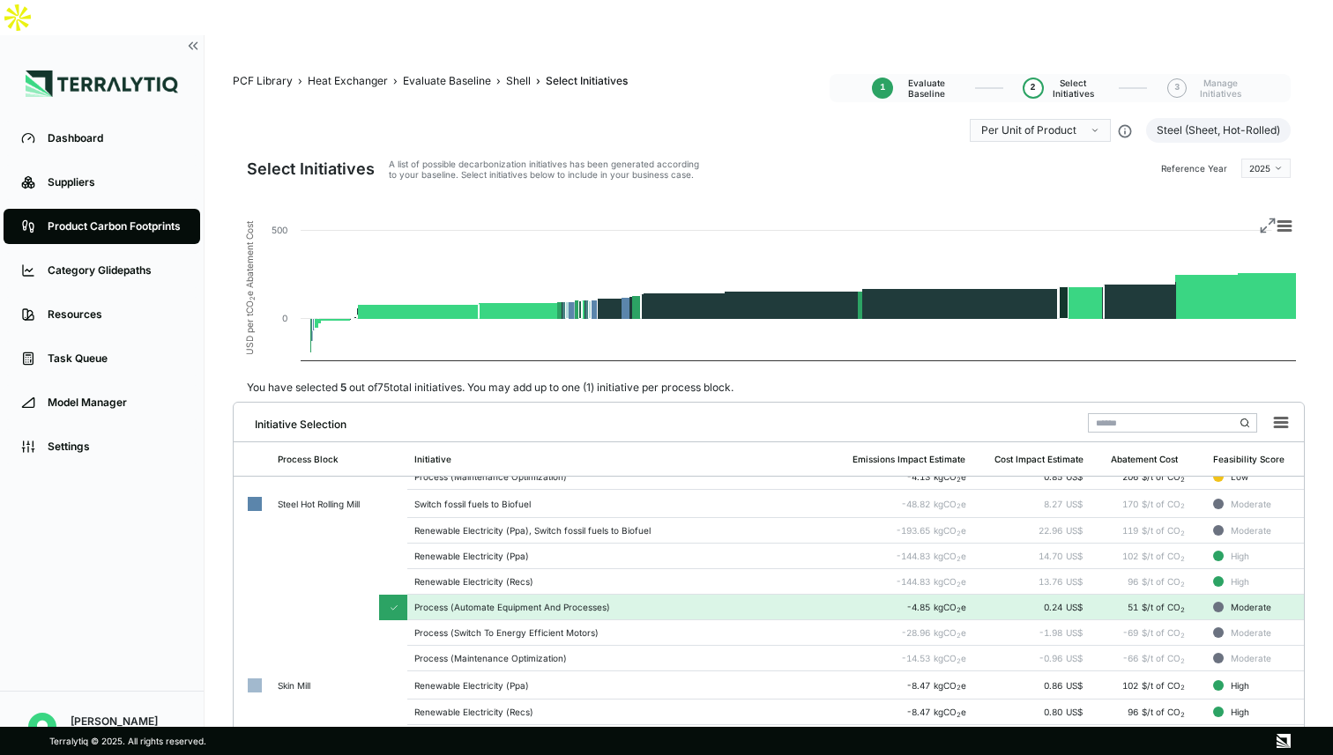
scroll to position [1633, 0]
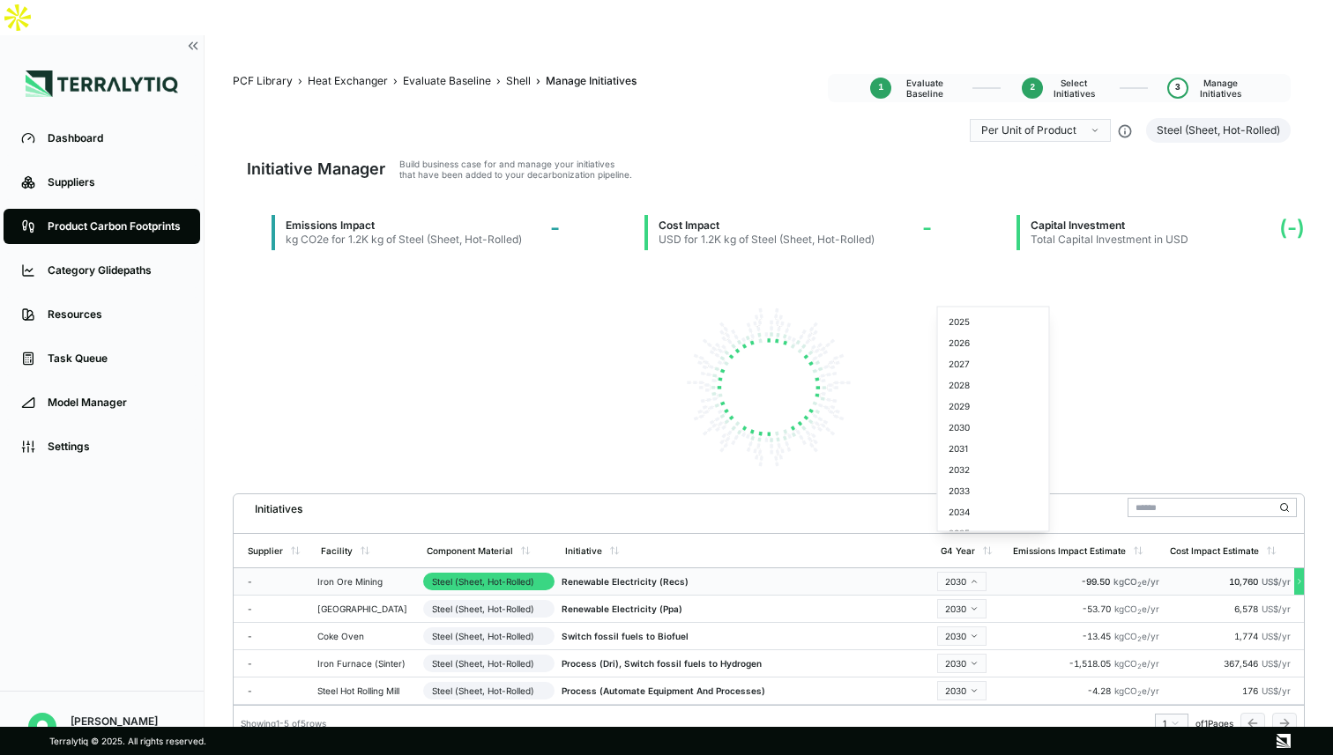
click at [968, 547] on html "Dashboard Suppliers Product Carbon Footprints Category Glidepaths Resources Tas…" at bounding box center [666, 377] width 1333 height 755
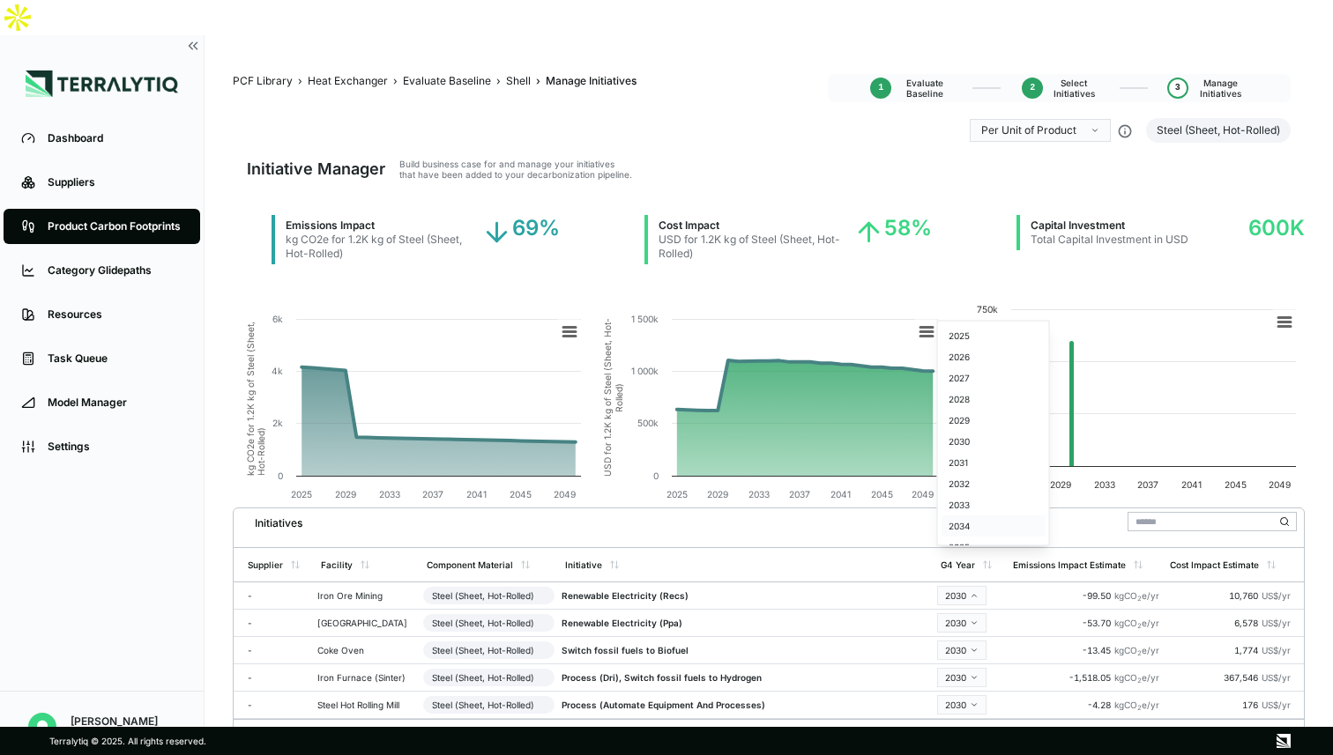
click at [982, 528] on div "2034" at bounding box center [993, 526] width 104 height 21
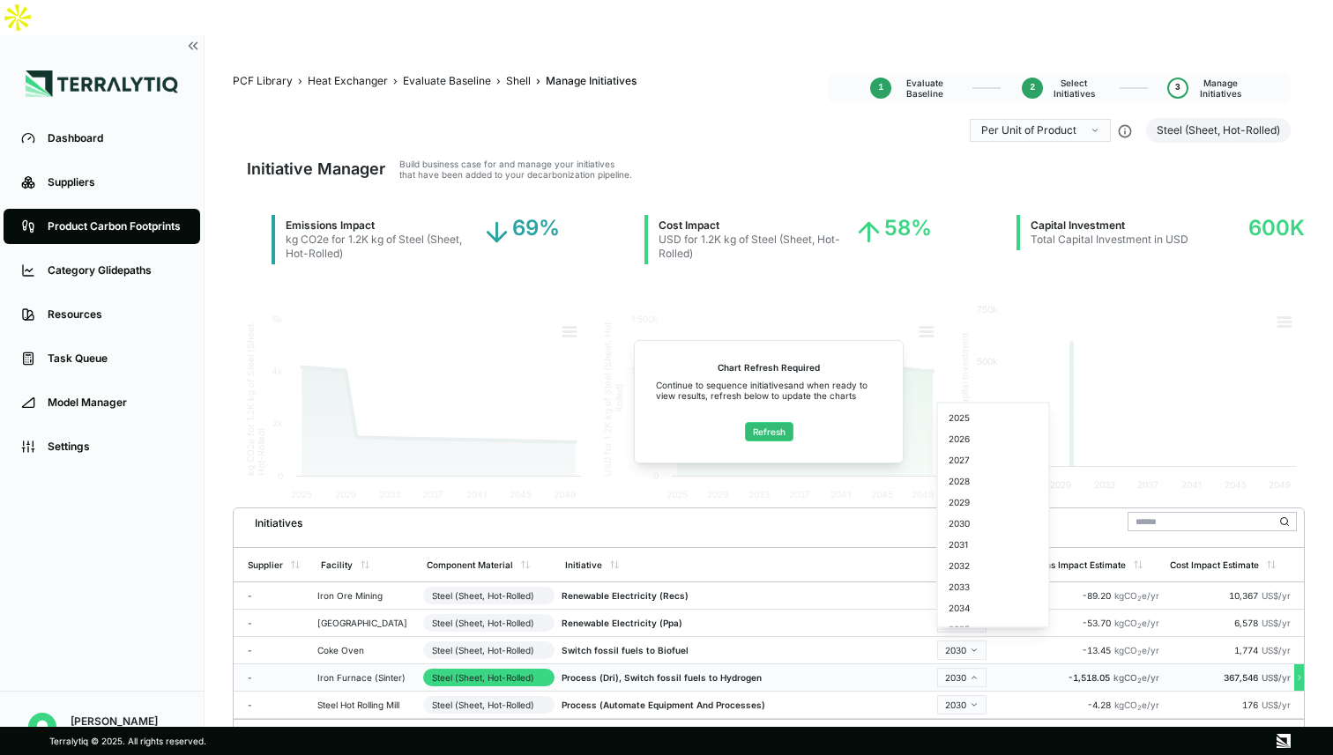
click at [967, 640] on html "Dashboard Suppliers Product Carbon Footprints Category Glidepaths Resources Tas…" at bounding box center [666, 377] width 1333 height 755
click at [966, 641] on html "Dashboard Suppliers Product Carbon Footprints Category Glidepaths Resources Tas…" at bounding box center [666, 377] width 1333 height 755
click at [975, 606] on div "2038" at bounding box center [993, 605] width 104 height 21
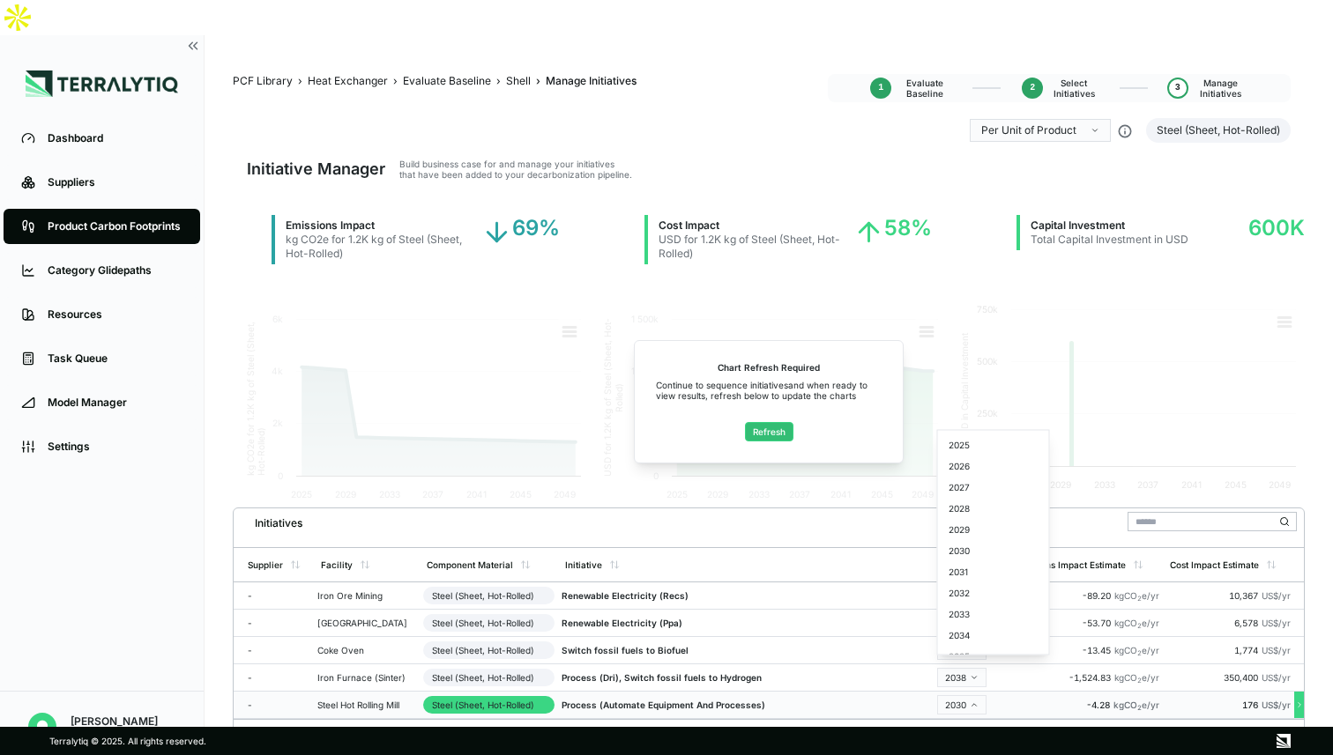
click at [976, 659] on html "Dashboard Suppliers Product Carbon Footprints Category Glidepaths Resources Tas…" at bounding box center [666, 377] width 1333 height 755
click at [964, 636] on div "2041" at bounding box center [993, 639] width 104 height 21
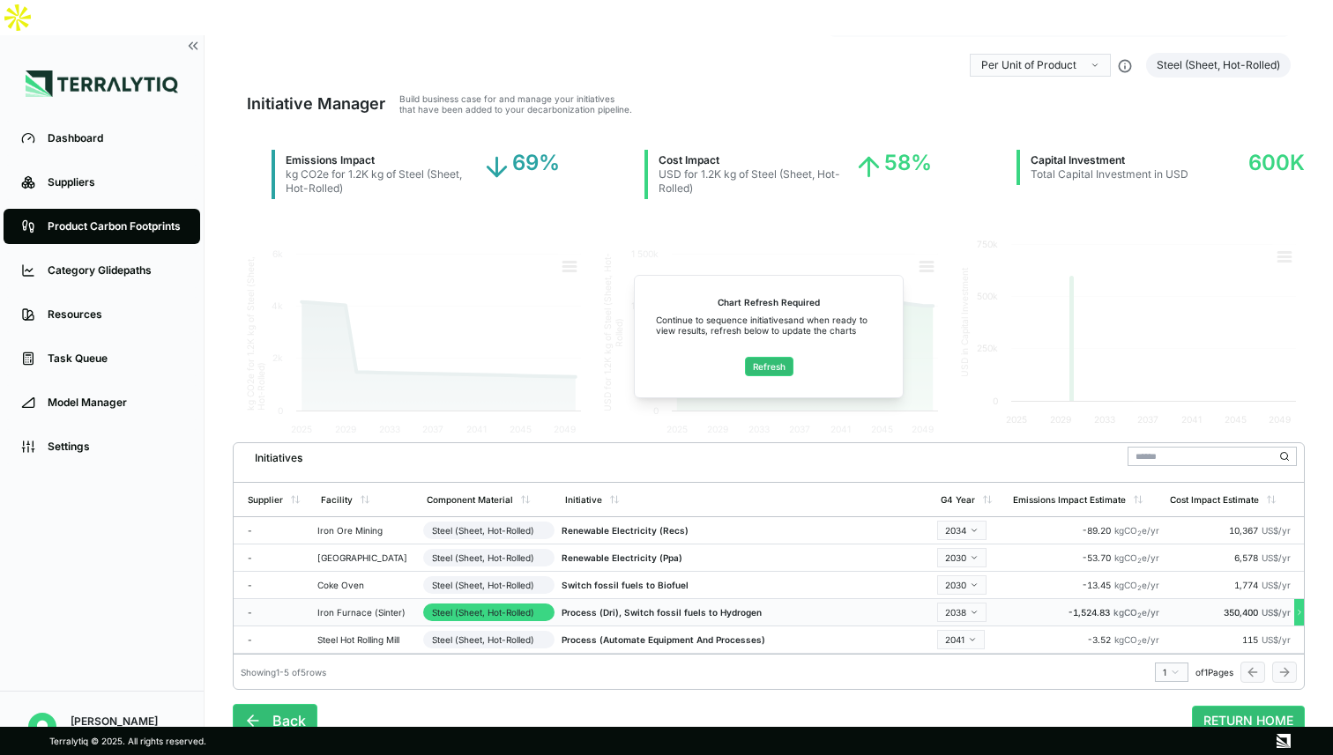
scroll to position [67, 0]
click at [777, 355] on button "Refresh" at bounding box center [769, 364] width 48 height 19
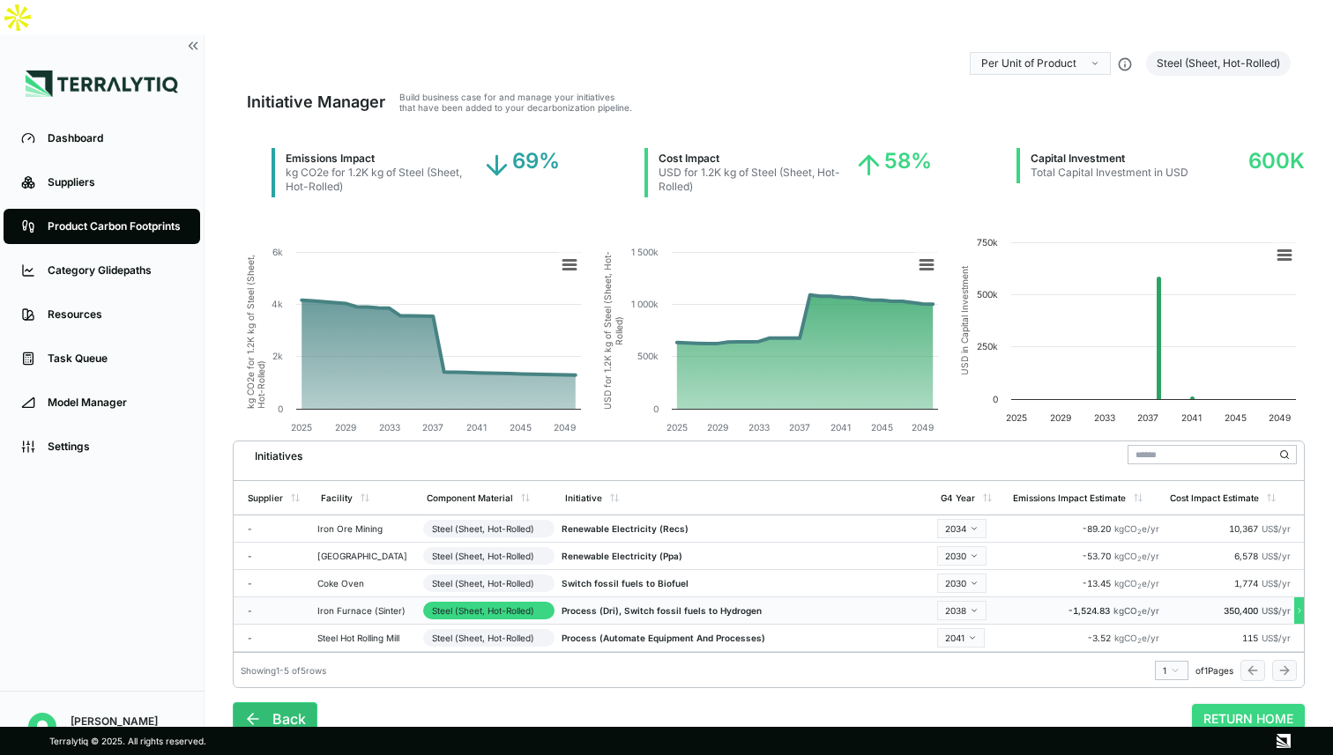
click at [1241, 704] on button "RETURN HOME" at bounding box center [1248, 719] width 113 height 30
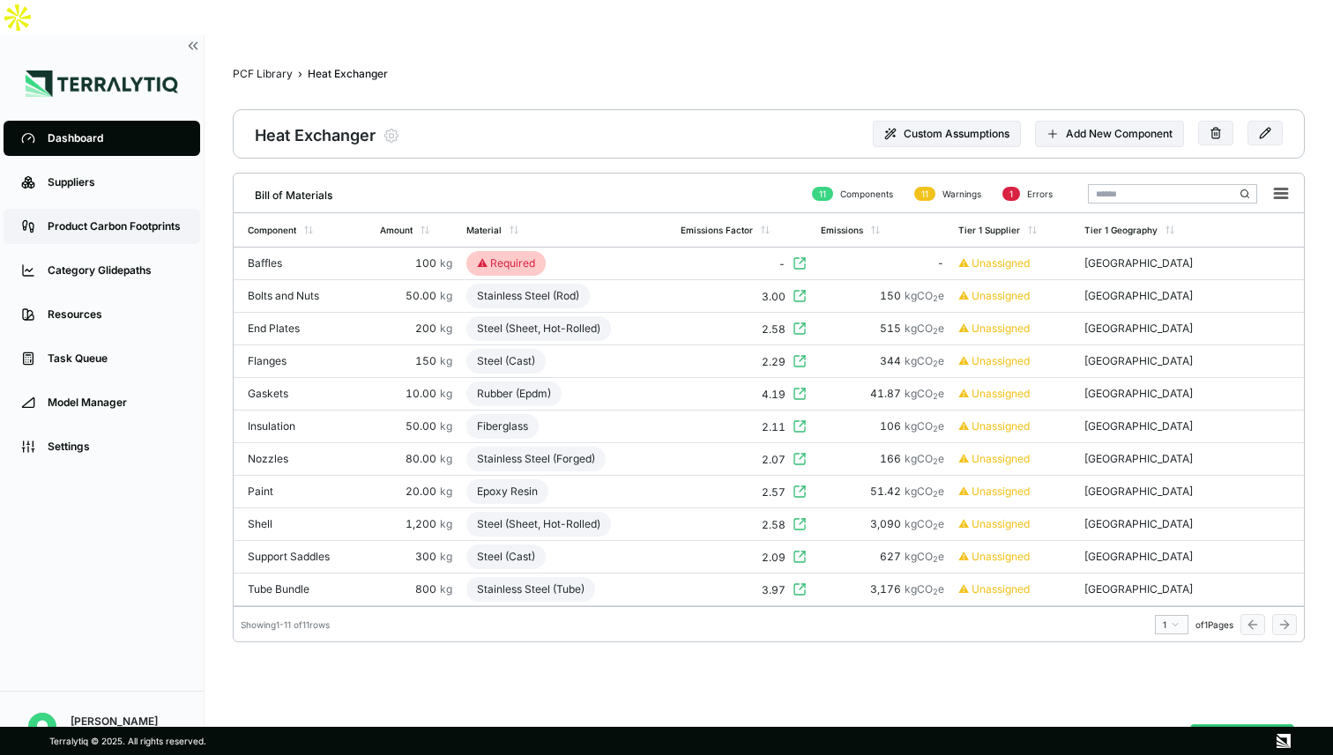
click at [109, 219] on div "Product Carbon Footprints" at bounding box center [115, 226] width 135 height 14
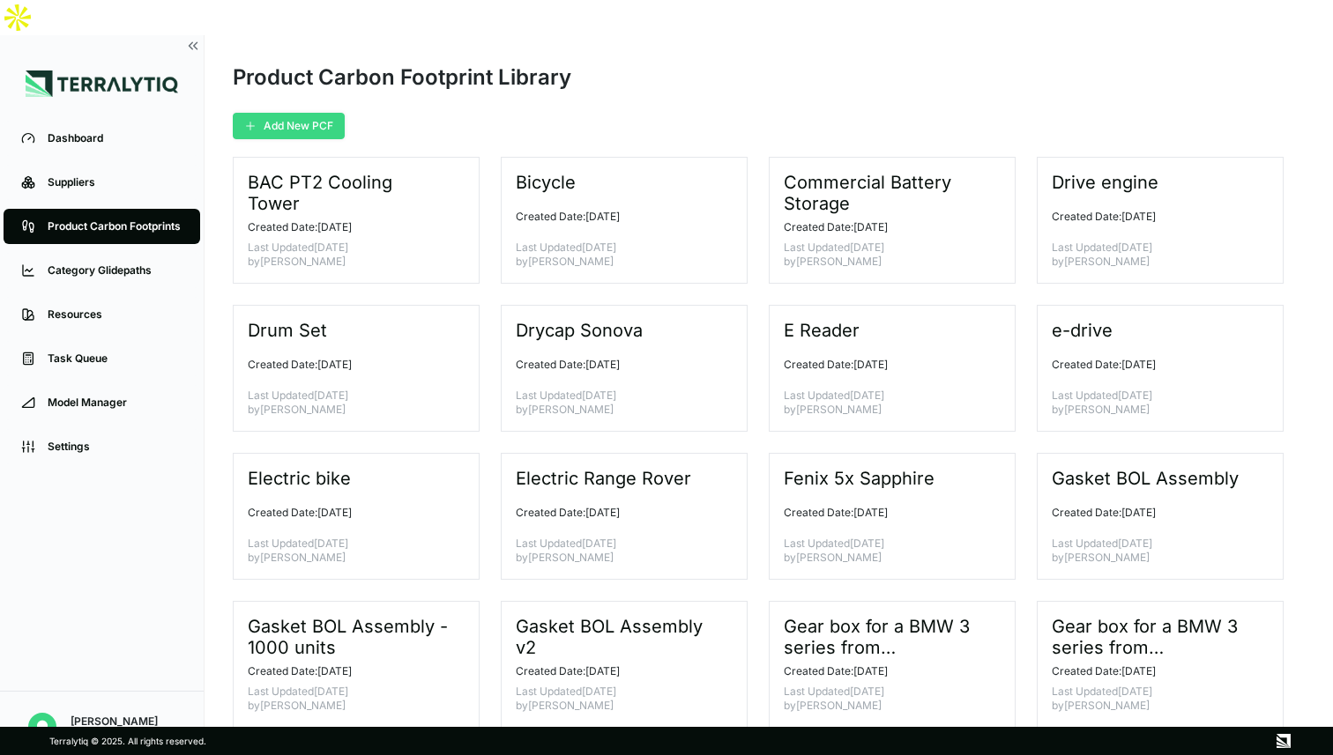
click at [274, 113] on button "Add New PCF" at bounding box center [289, 126] width 112 height 26
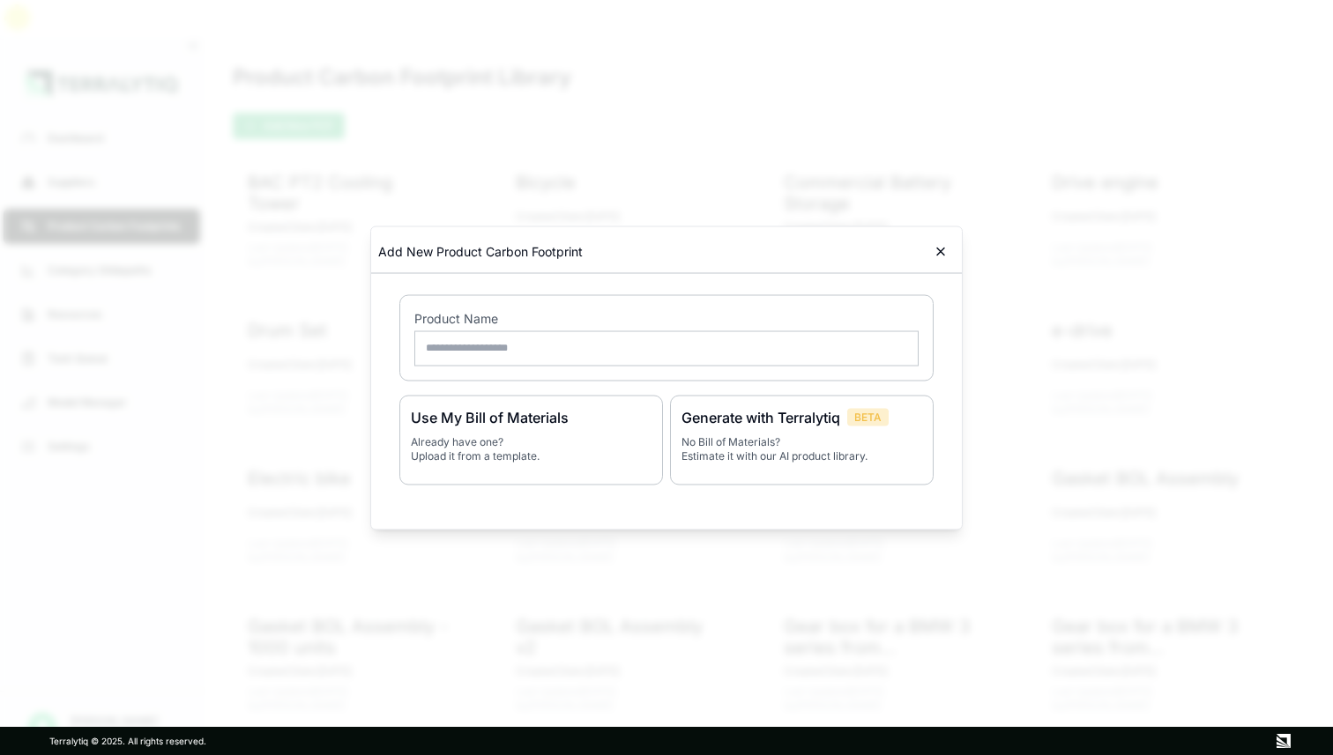
click at [480, 348] on input "text" at bounding box center [666, 348] width 504 height 35
type input "**********"
click at [827, 437] on p "No Bill of Materials? Estimate it with our AI product library." at bounding box center [801, 449] width 241 height 28
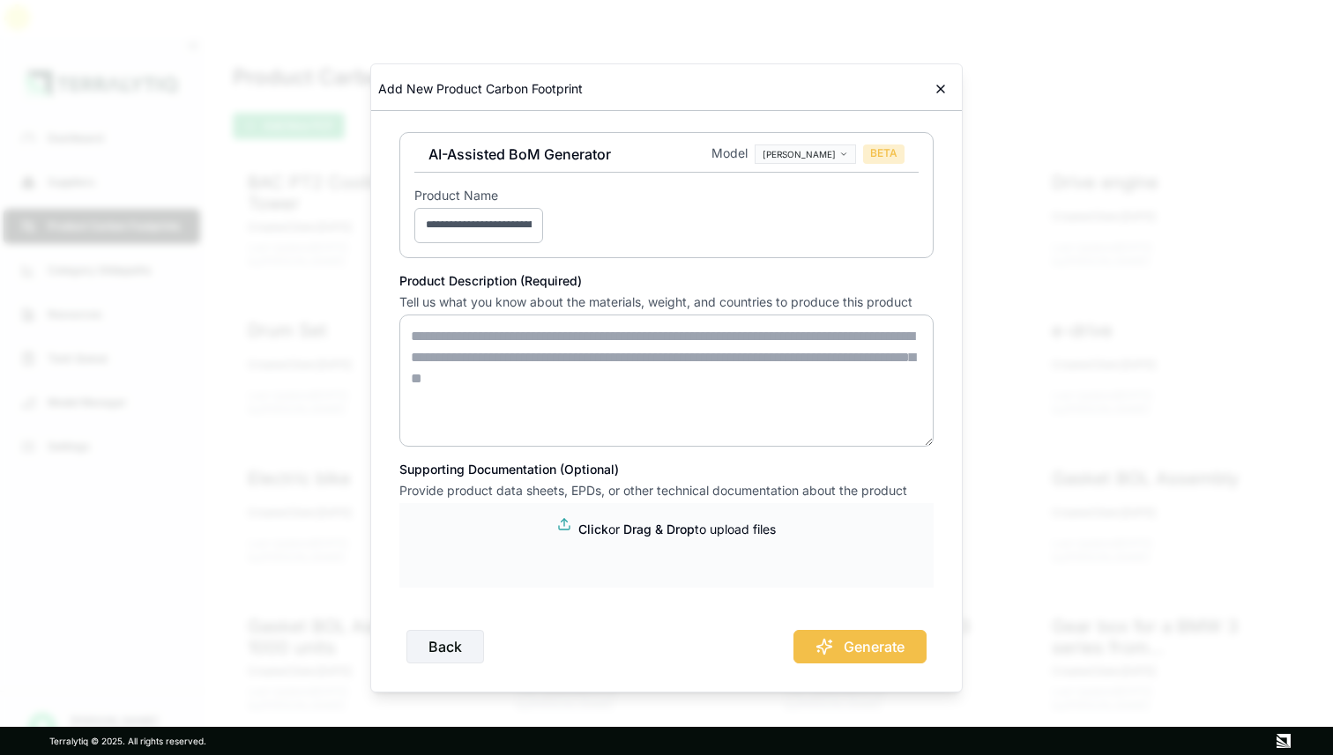
click at [464, 338] on textarea at bounding box center [666, 381] width 534 height 132
paste textarea "**********"
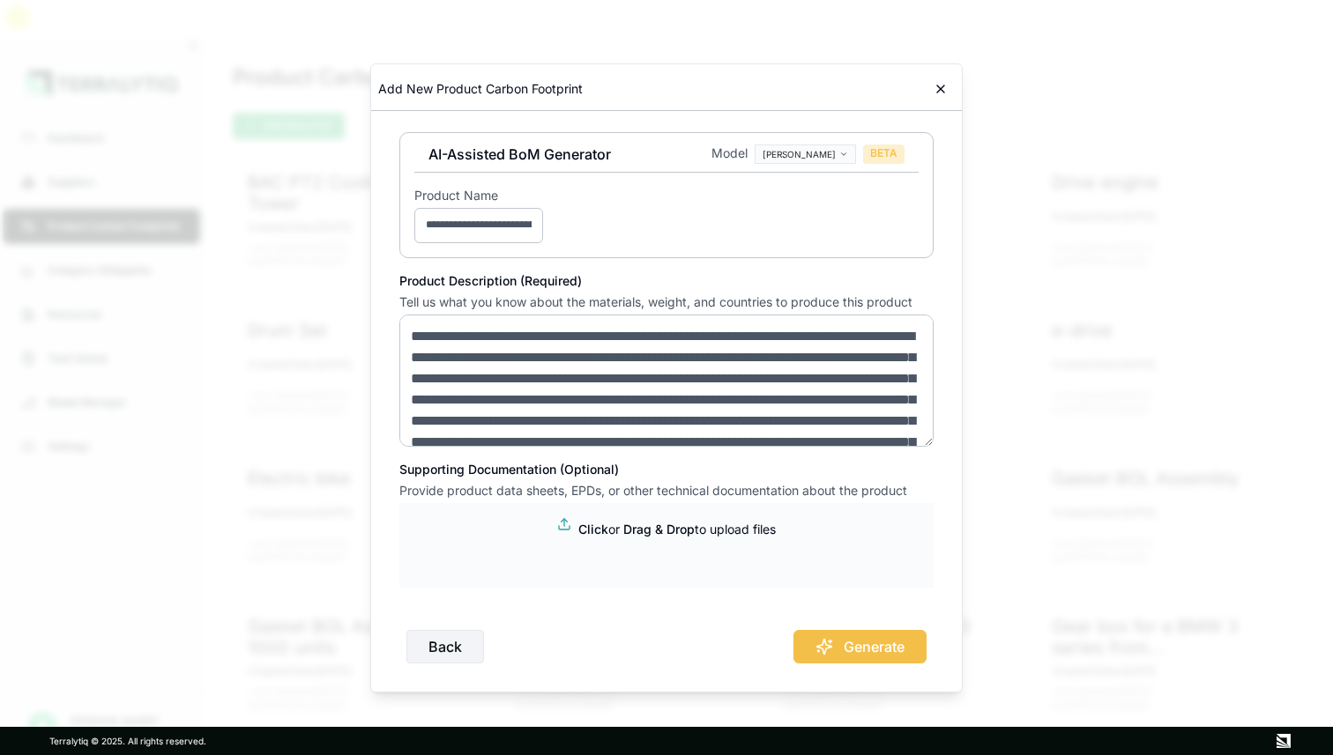
type textarea "**********"
click at [606, 539] on form "Click or Drag & Drop to upload files" at bounding box center [666, 545] width 534 height 85
click at [610, 528] on p "Click or Drag & Drop to upload files" at bounding box center [676, 530] width 197 height 18
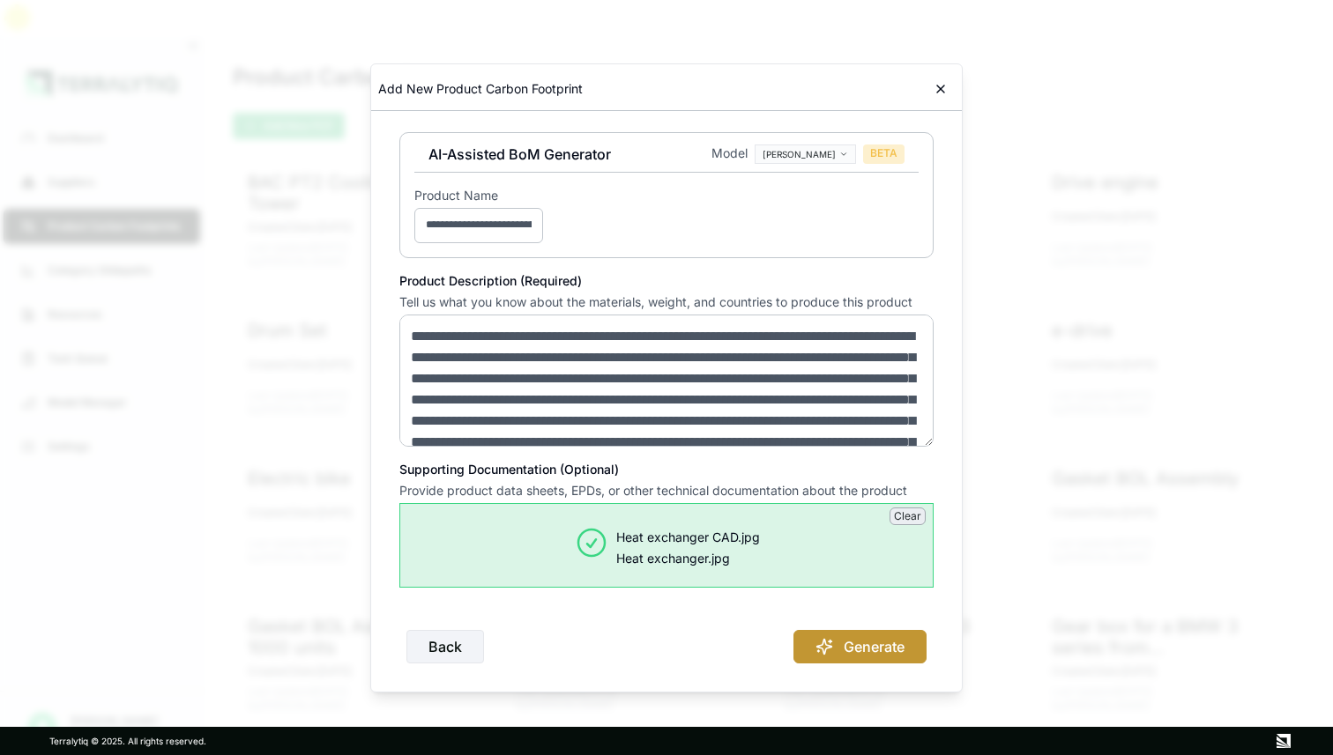
click at [868, 651] on button "Generate" at bounding box center [859, 646] width 133 height 33
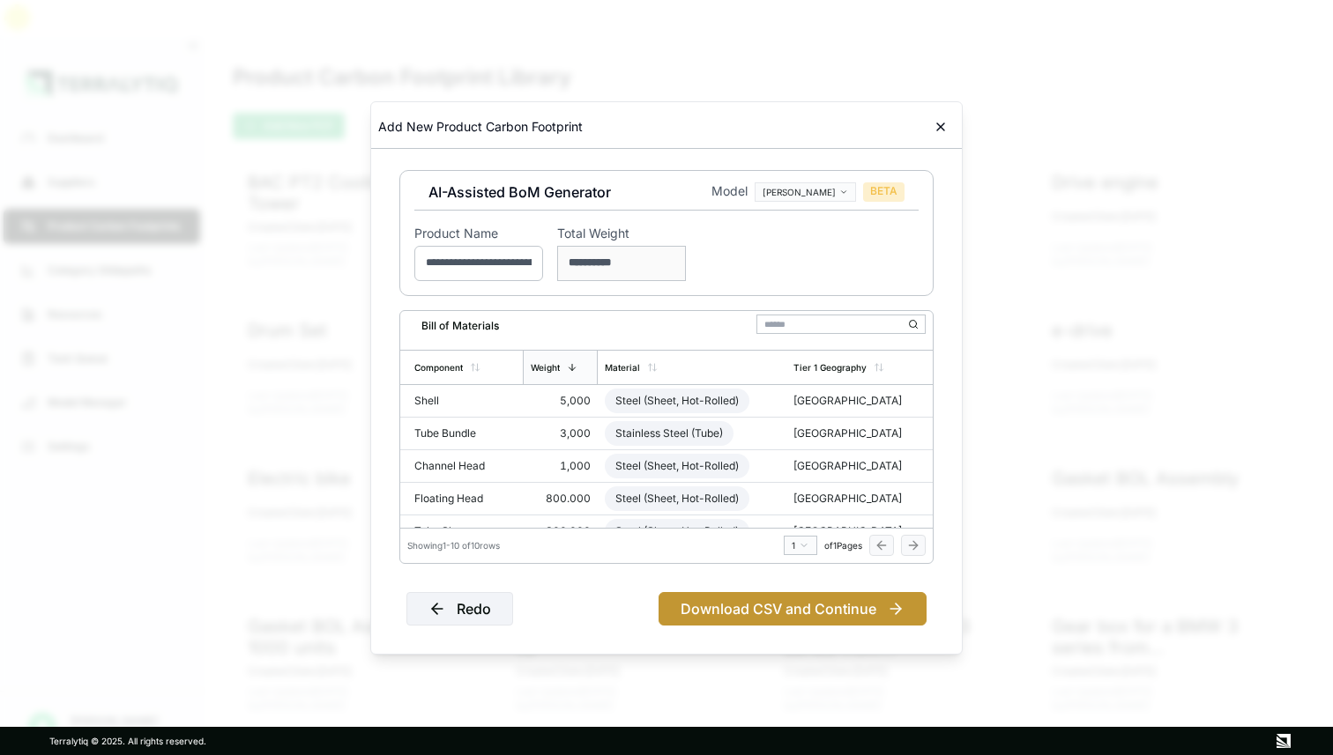
click at [802, 606] on button "Download CSV and Continue" at bounding box center [792, 608] width 268 height 33
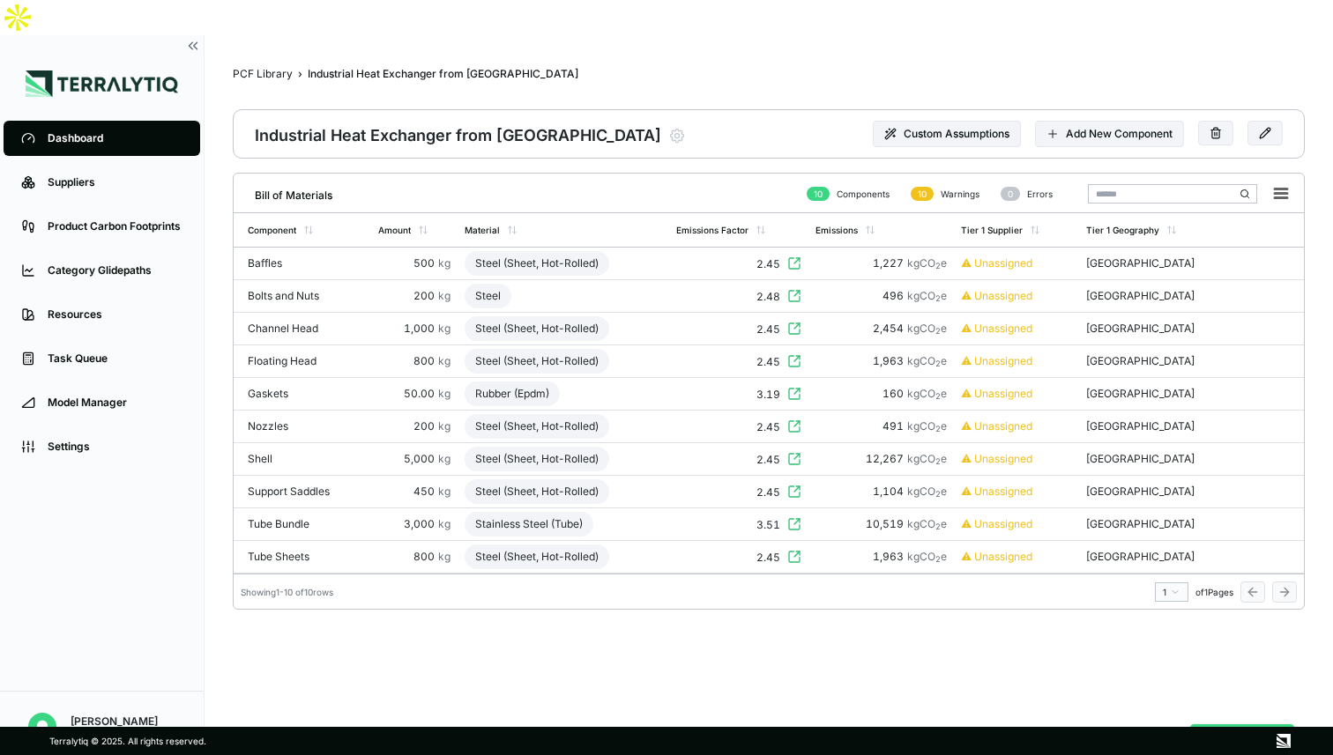
click at [1250, 725] on button "Analyze PCF" at bounding box center [1242, 741] width 104 height 33
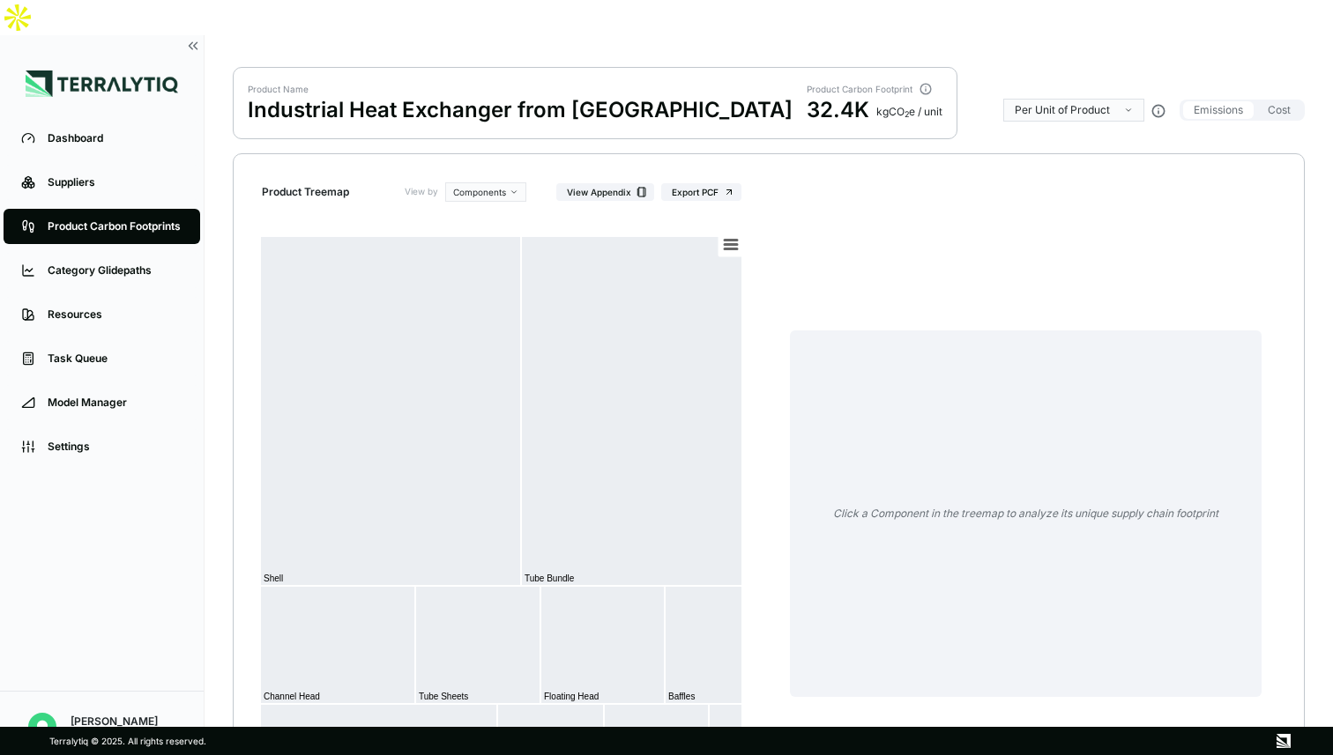
scroll to position [93, 0]
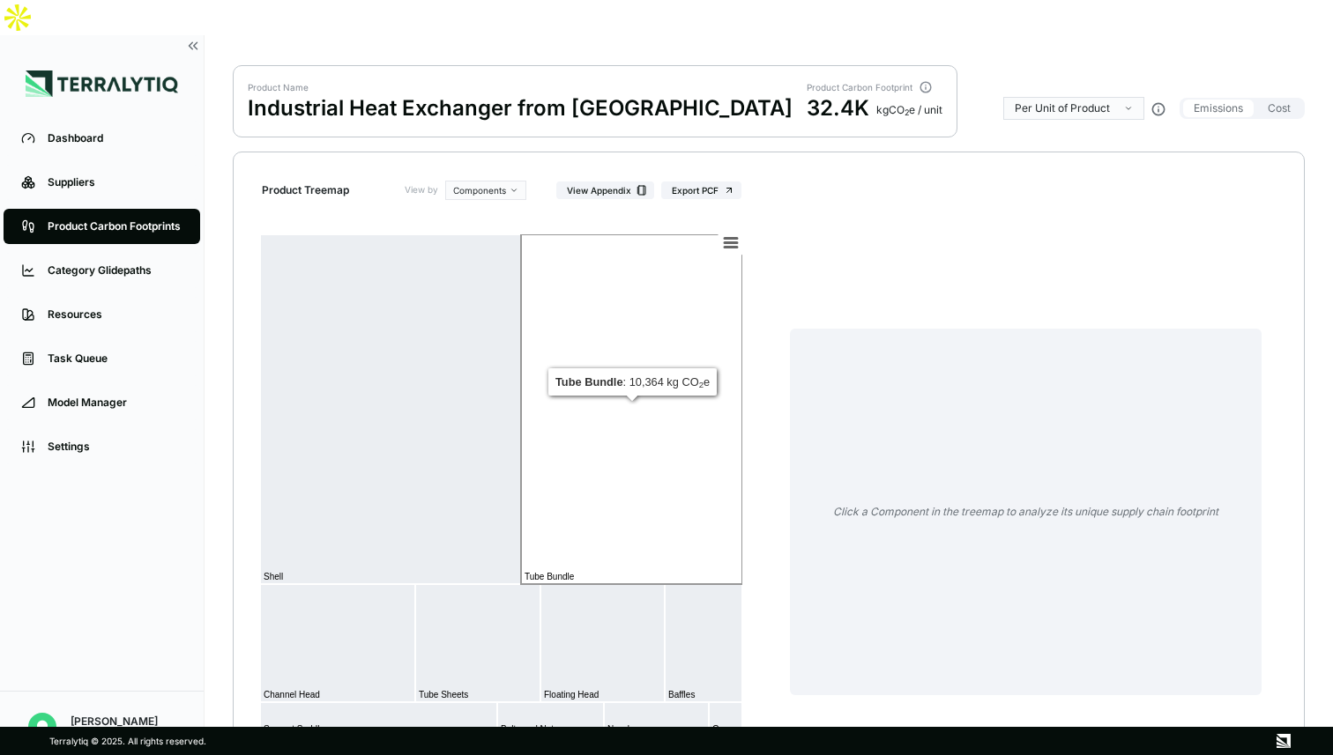
click at [637, 341] on rect at bounding box center [631, 409] width 221 height 350
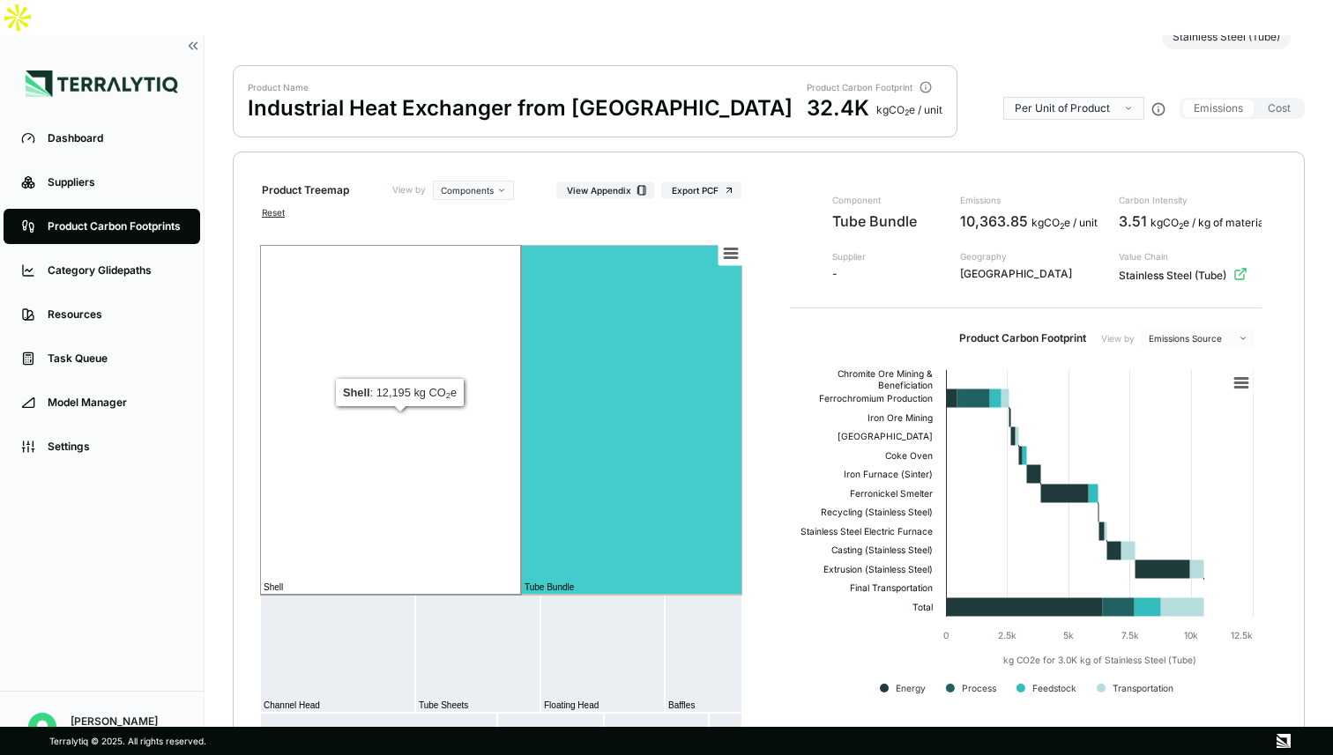
click at [430, 353] on rect at bounding box center [390, 420] width 261 height 350
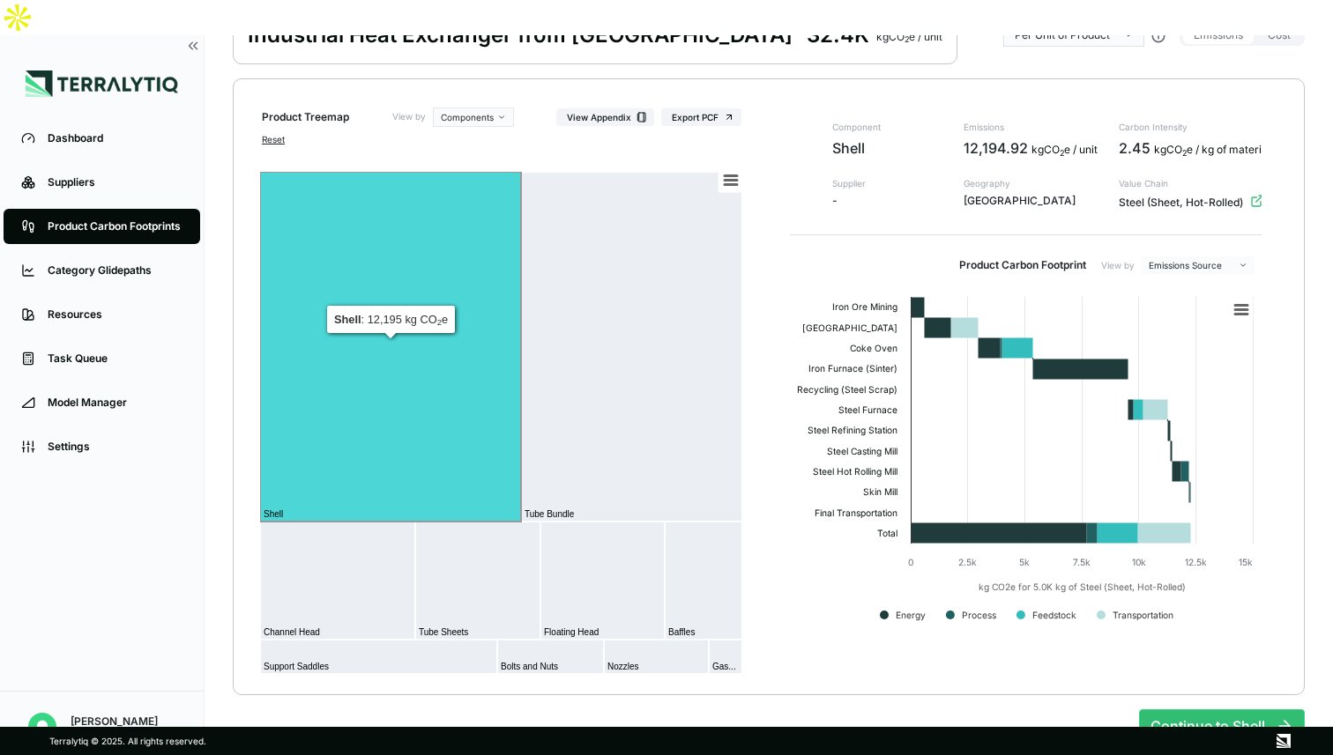
scroll to position [173, 0]
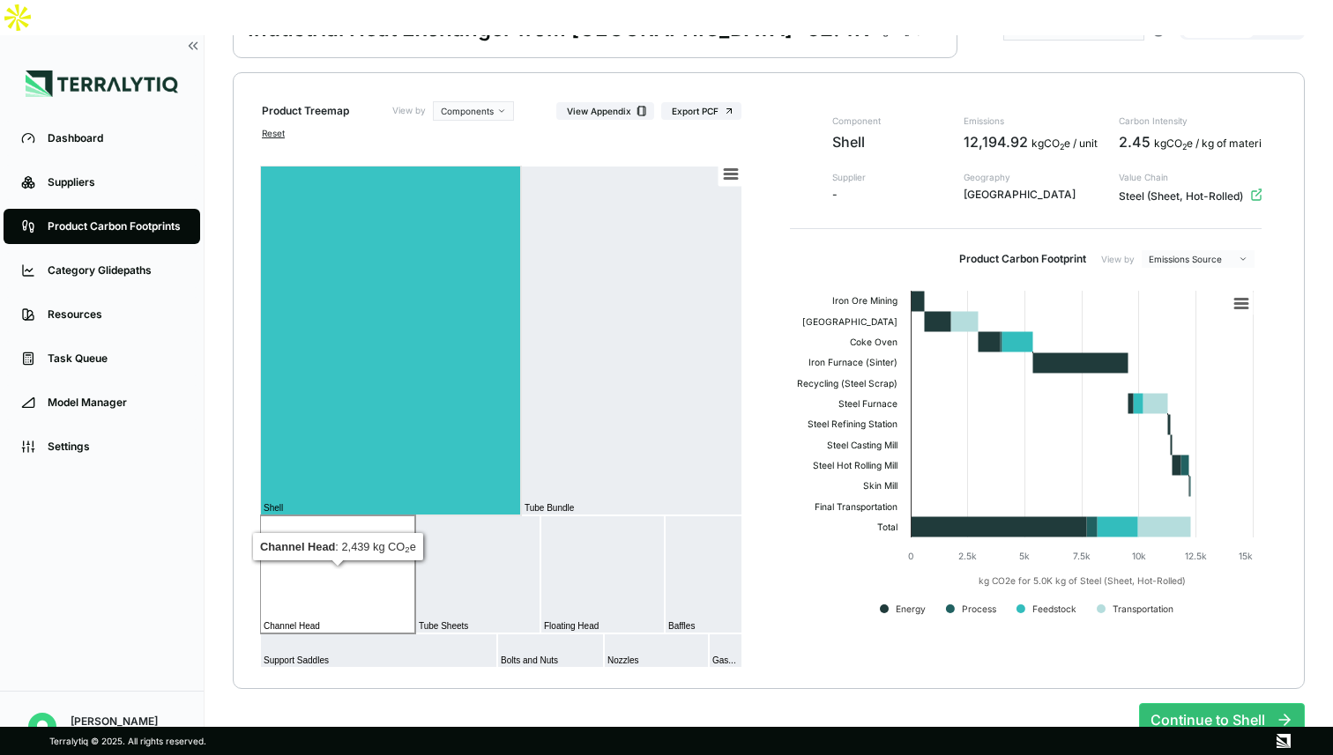
click at [375, 516] on rect at bounding box center [337, 575] width 155 height 118
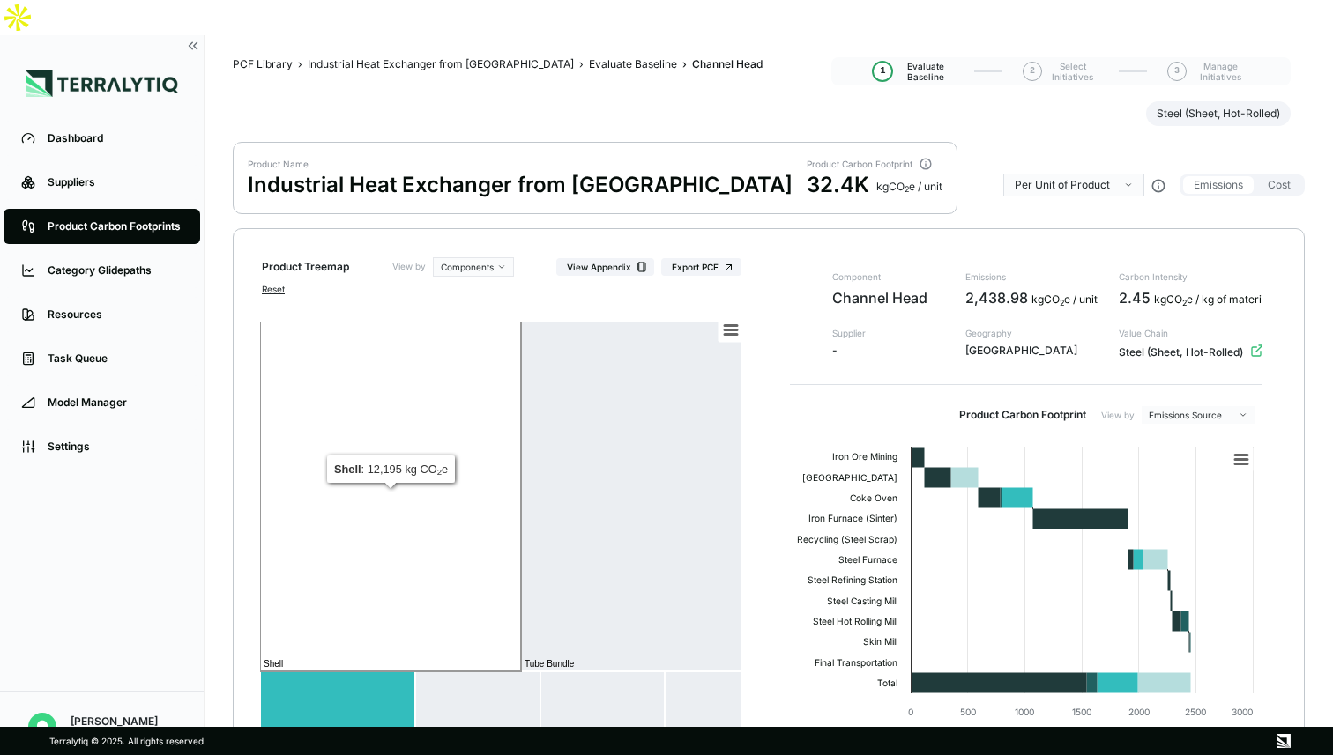
scroll to position [0, 0]
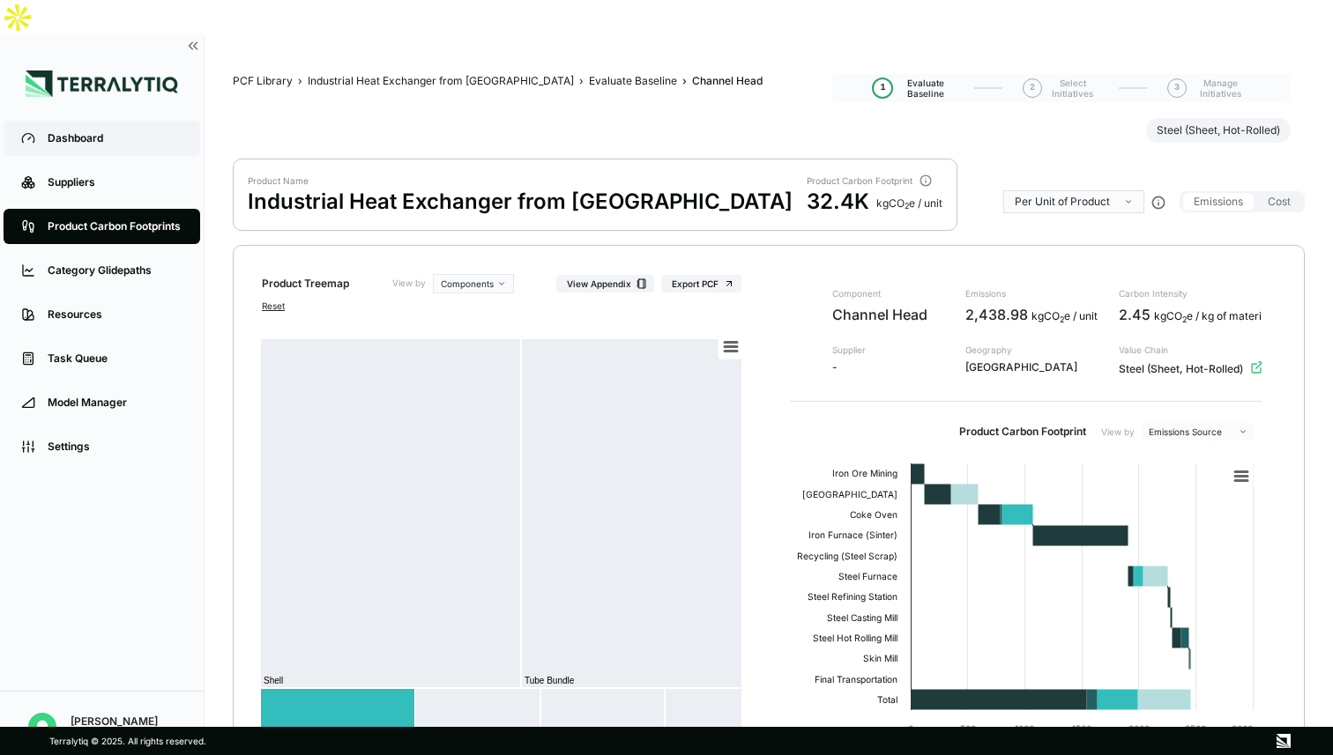
click at [90, 131] on div "Dashboard" at bounding box center [115, 138] width 135 height 14
